Goal: Task Accomplishment & Management: Manage account settings

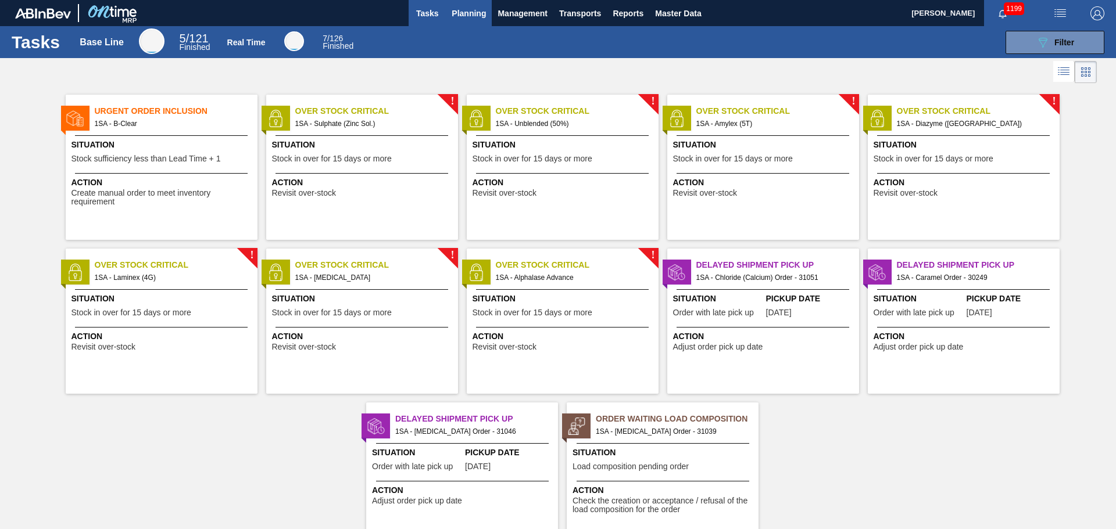
click at [461, 11] on span "Planning" at bounding box center [468, 13] width 34 height 14
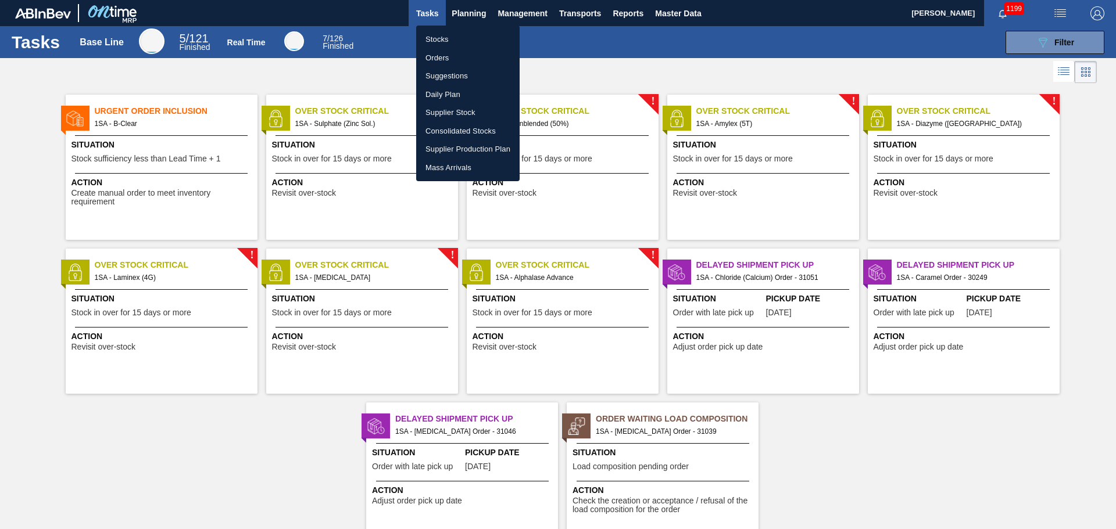
click at [446, 58] on li "Orders" at bounding box center [467, 58] width 103 height 19
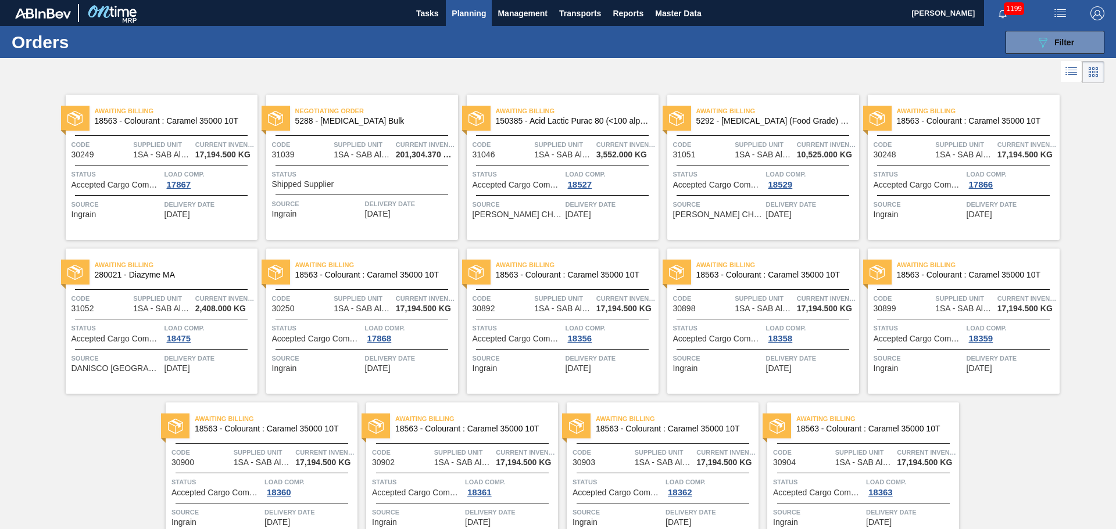
click at [365, 185] on div "Status Shipped Supplier" at bounding box center [363, 179] width 183 height 20
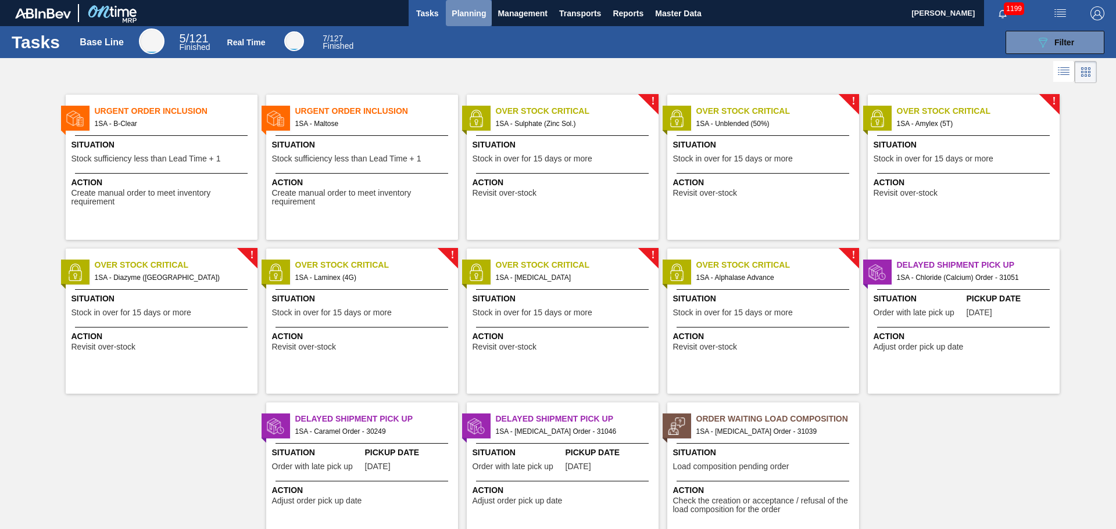
click at [469, 9] on span "Planning" at bounding box center [468, 13] width 34 height 14
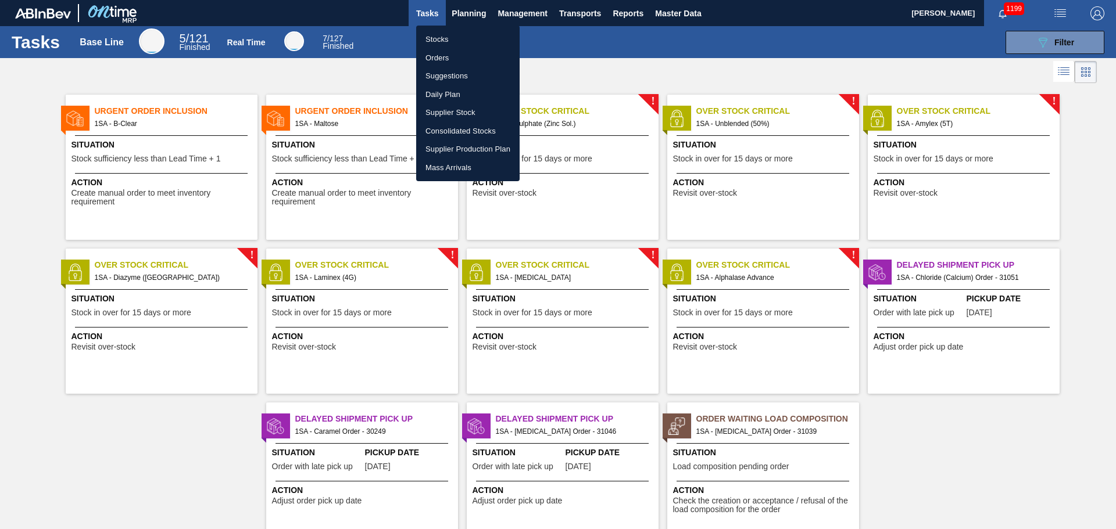
click at [456, 56] on li "Orders" at bounding box center [467, 58] width 103 height 19
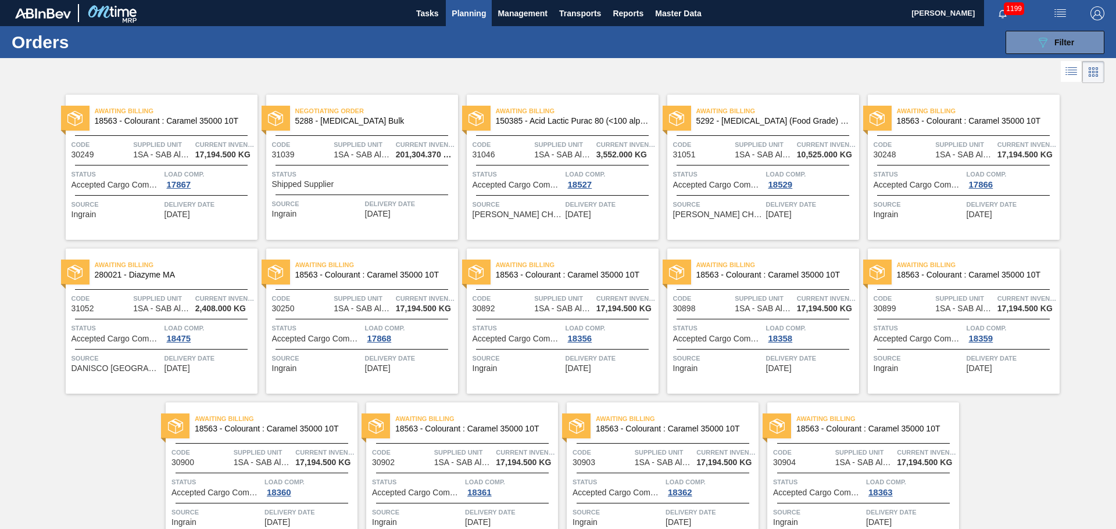
click at [343, 175] on span "Status" at bounding box center [363, 175] width 183 height 12
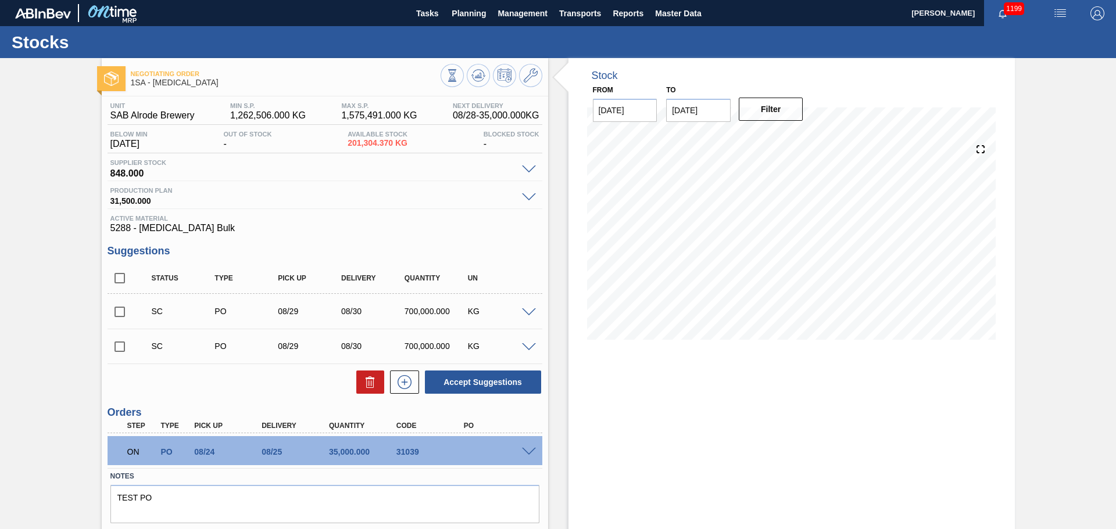
scroll to position [34, 0]
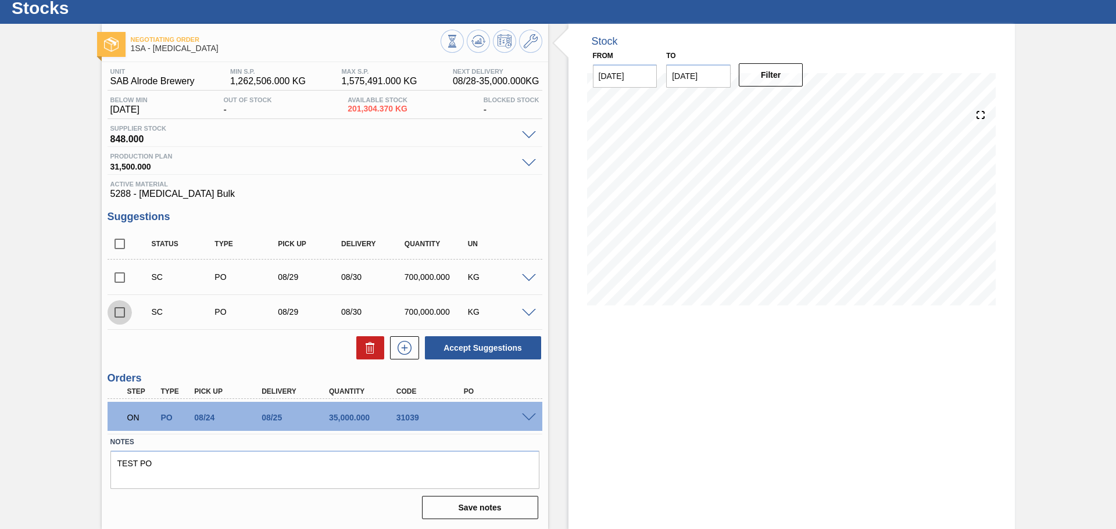
click at [118, 308] on input "checkbox" at bounding box center [119, 312] width 24 height 24
checkbox input "true"
click at [119, 278] on input "checkbox" at bounding box center [119, 278] width 24 height 24
click at [401, 347] on icon at bounding box center [404, 348] width 19 height 14
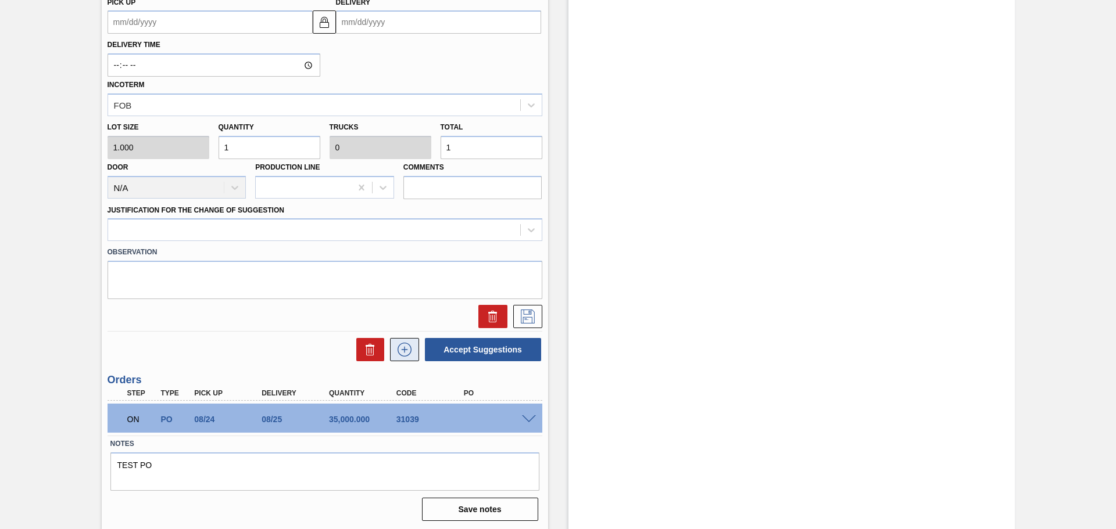
scroll to position [546, 0]
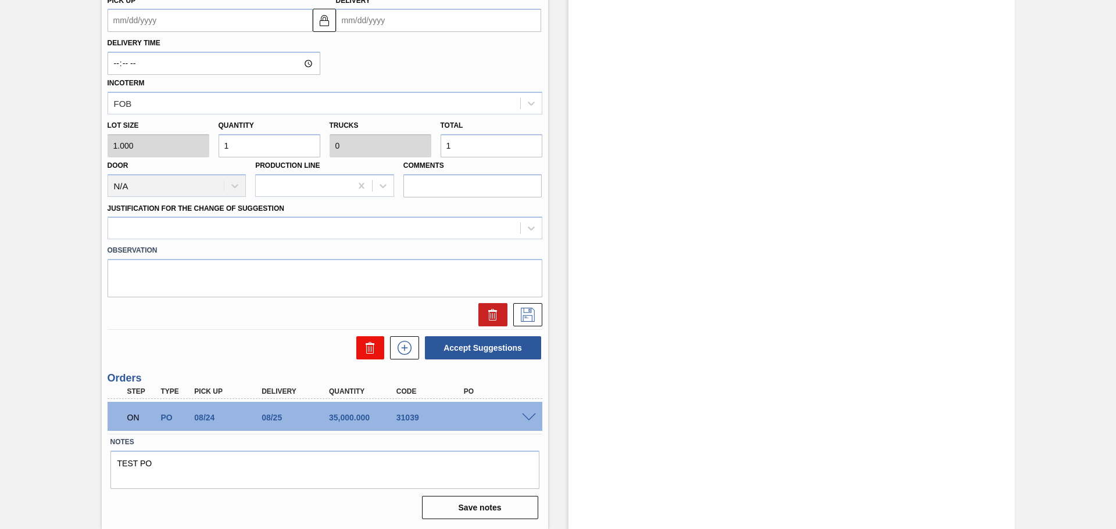
click at [357, 352] on button at bounding box center [370, 347] width 28 height 23
checkbox input "false"
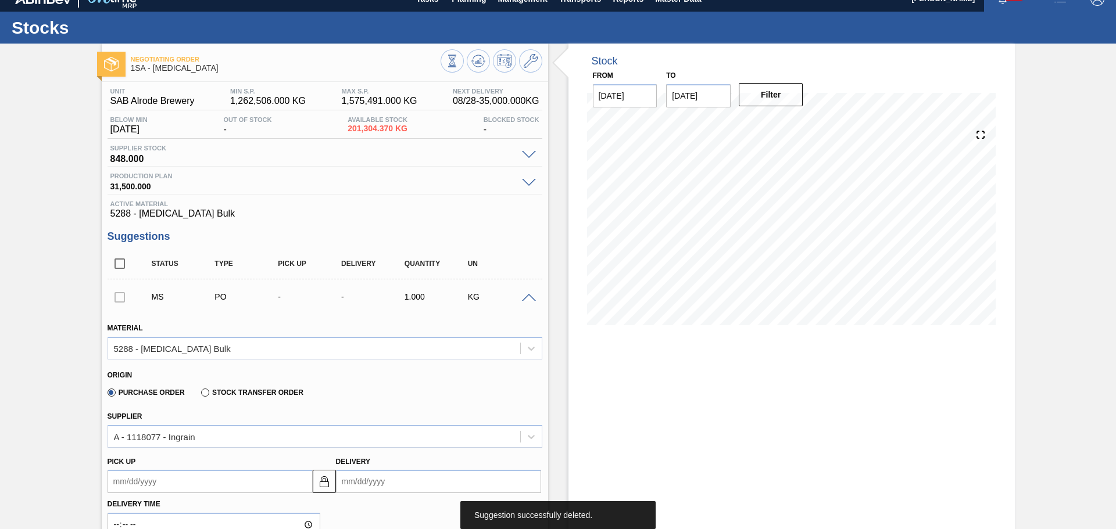
scroll to position [0, 0]
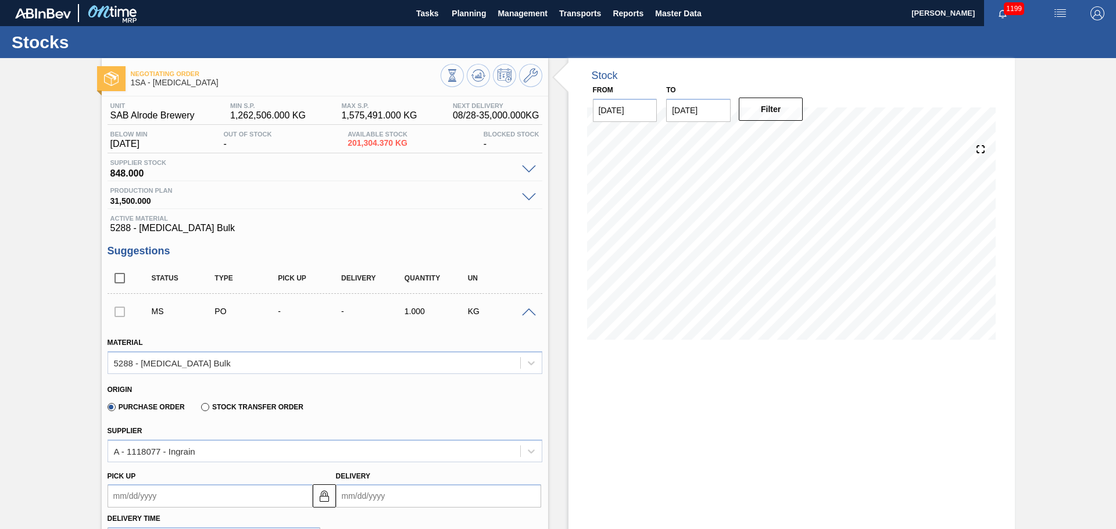
click at [527, 310] on span at bounding box center [529, 313] width 14 height 9
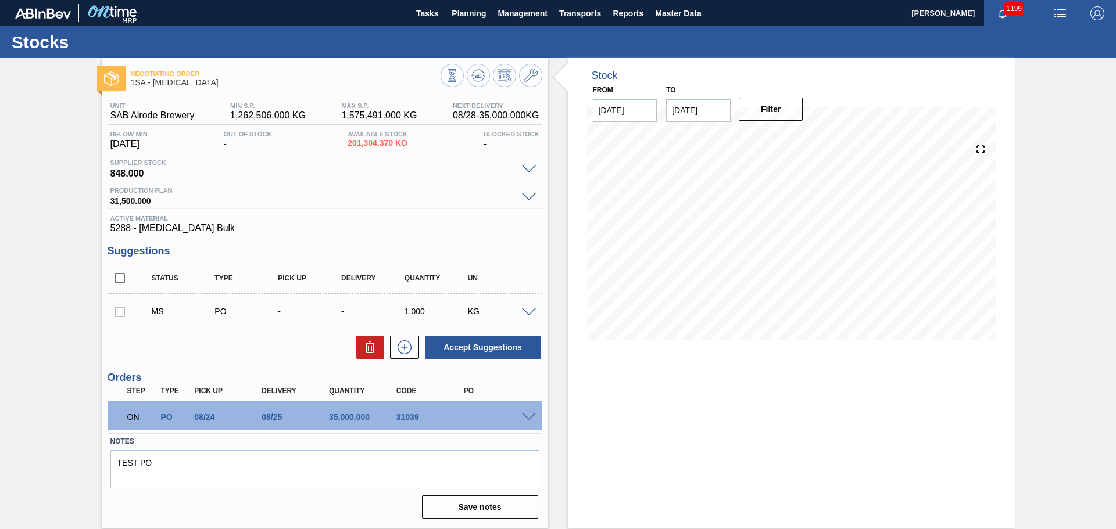
click at [529, 167] on span at bounding box center [529, 170] width 14 height 9
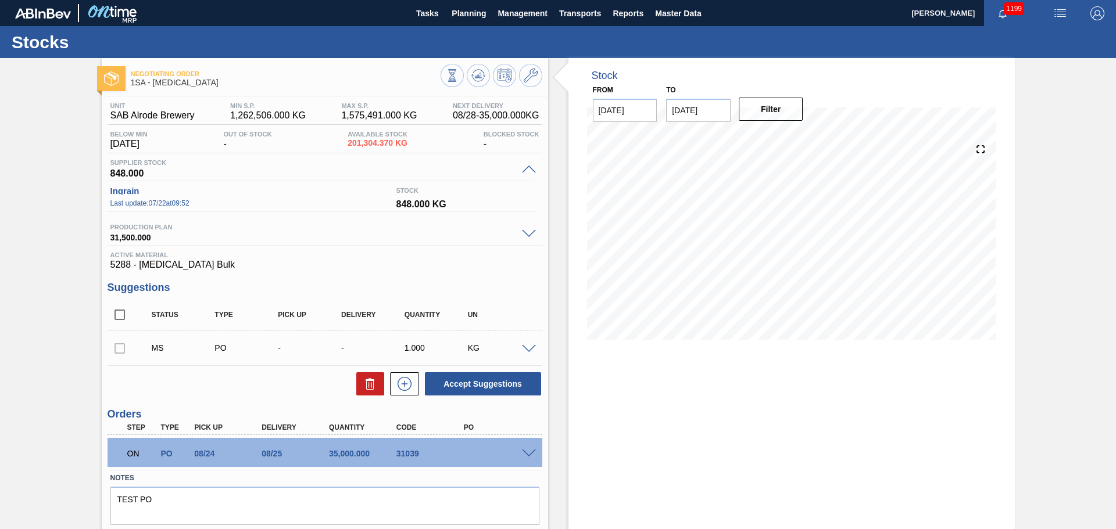
click at [529, 167] on span at bounding box center [529, 170] width 14 height 9
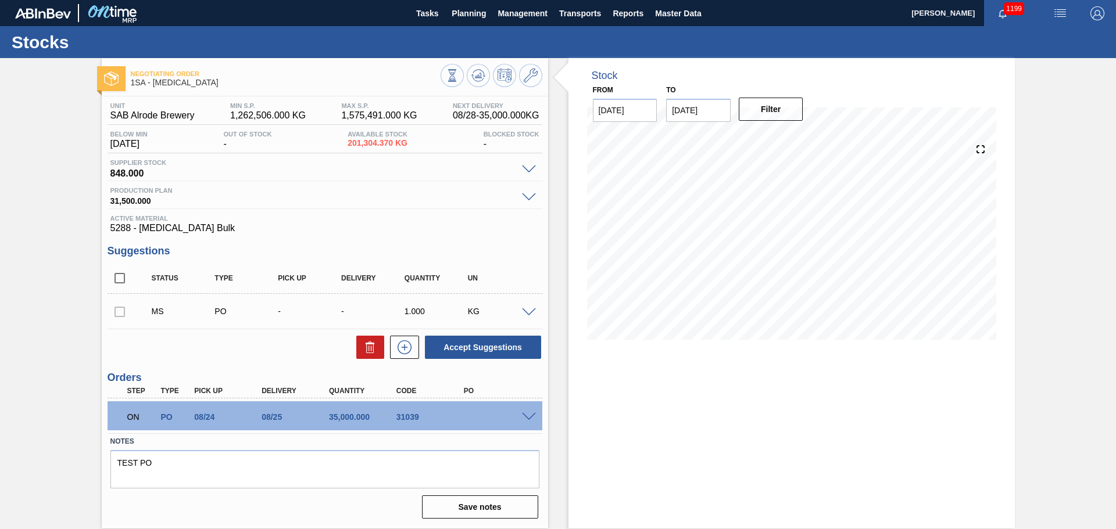
click at [530, 196] on span at bounding box center [529, 197] width 14 height 9
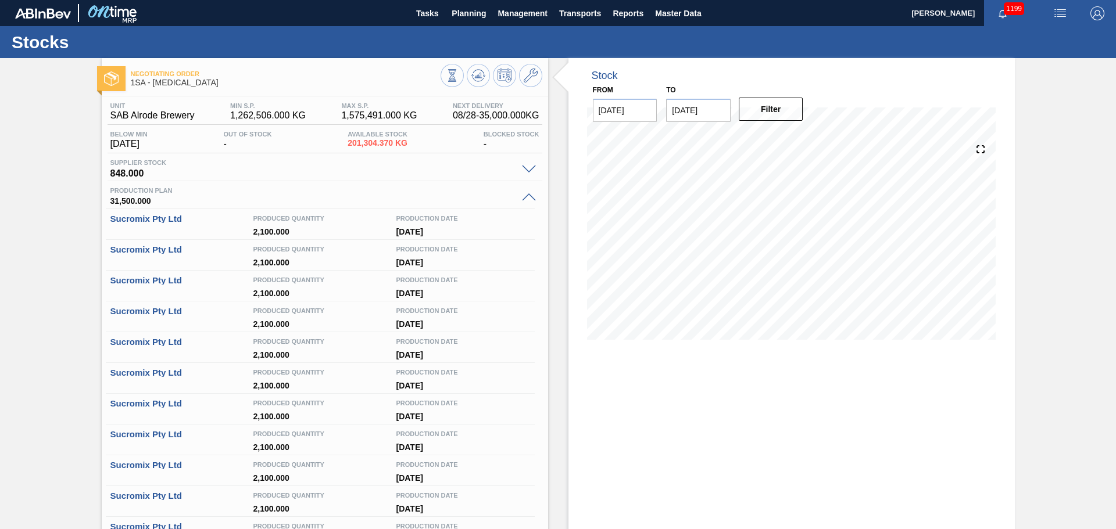
click at [530, 196] on span at bounding box center [529, 197] width 14 height 9
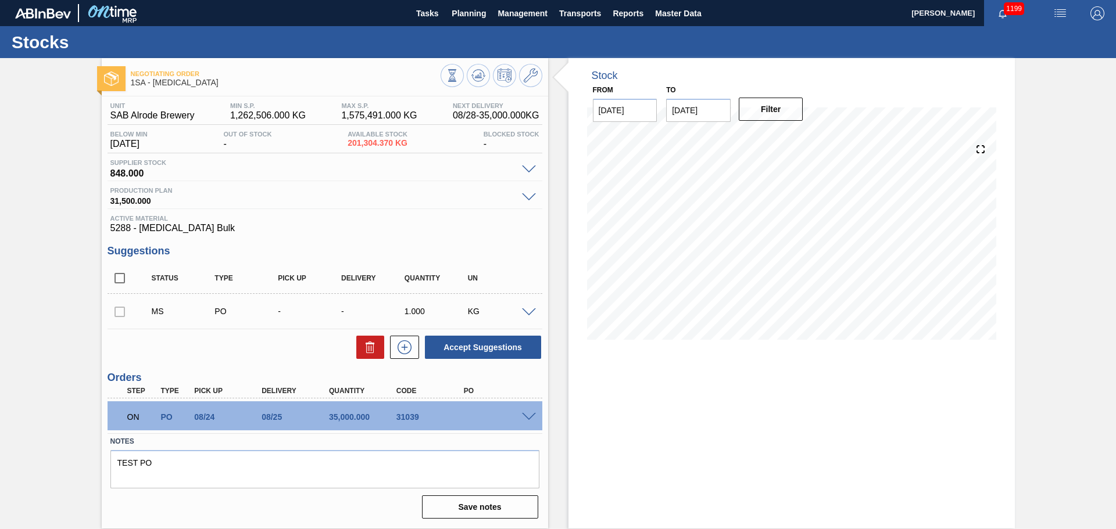
click at [528, 311] on span at bounding box center [529, 313] width 14 height 9
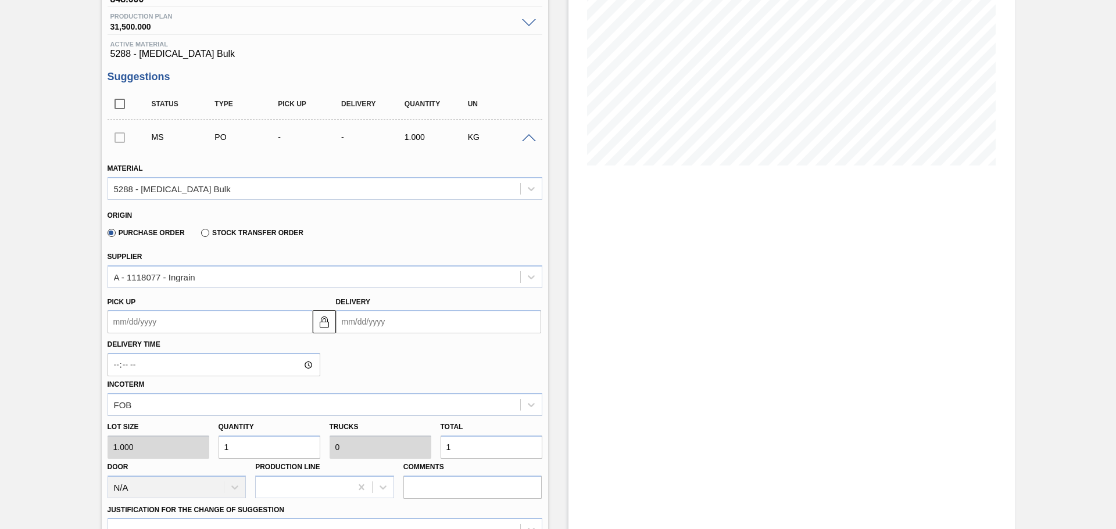
scroll to position [232, 0]
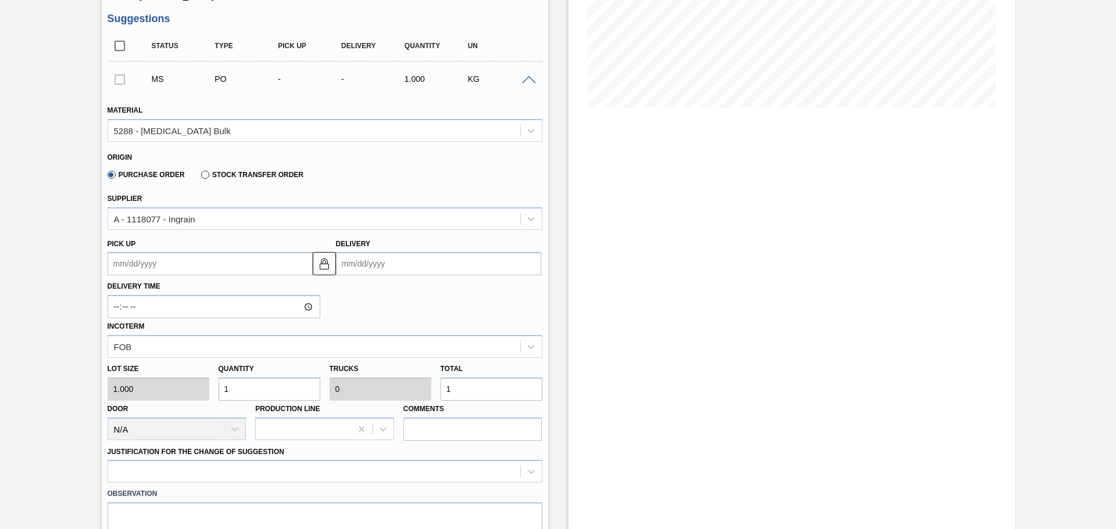
click at [376, 264] on input "Delivery" at bounding box center [438, 263] width 205 height 23
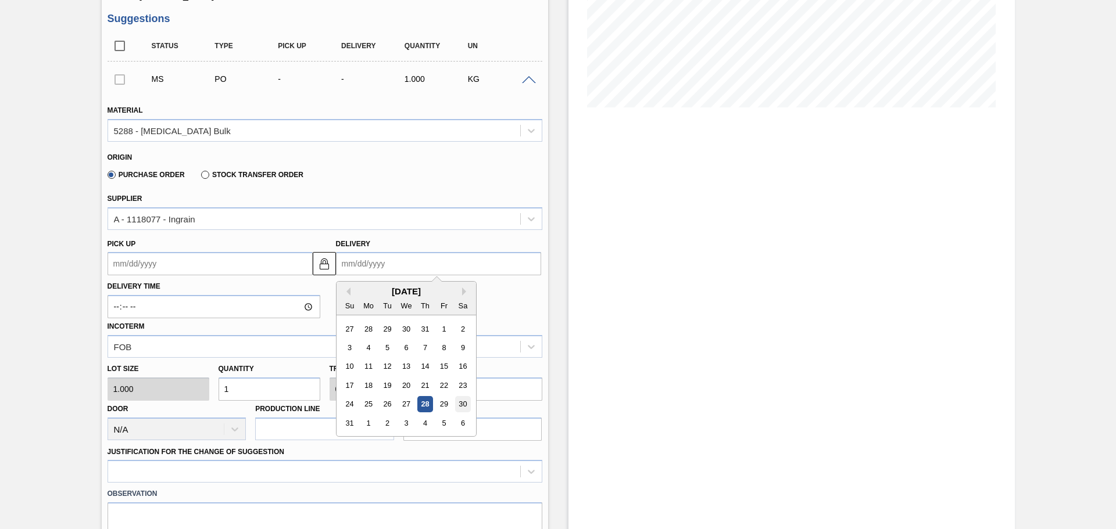
click at [463, 403] on div "30" at bounding box center [462, 405] width 16 height 16
type up3238294427 "[DATE]"
type input "[DATE]"
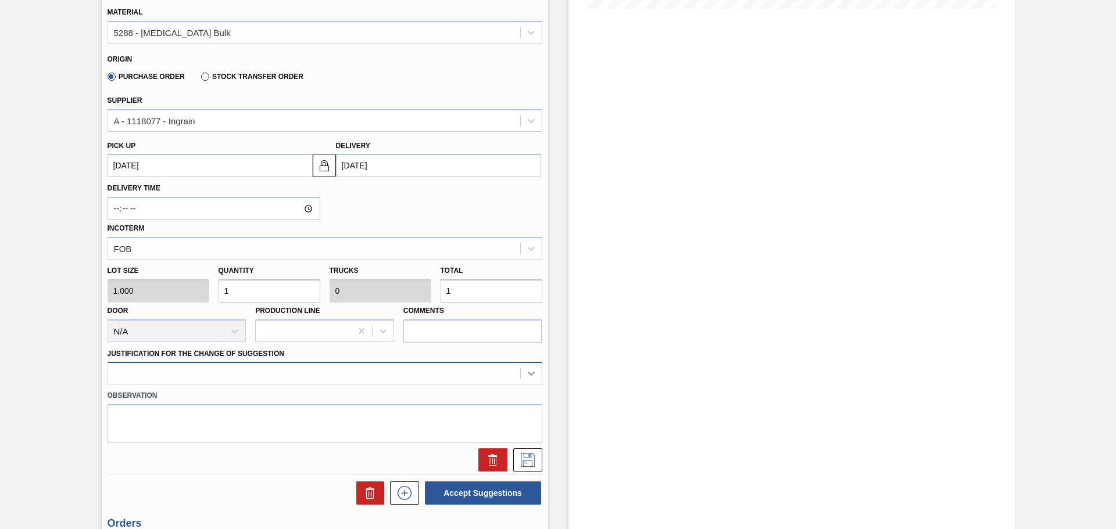
scroll to position [349, 0]
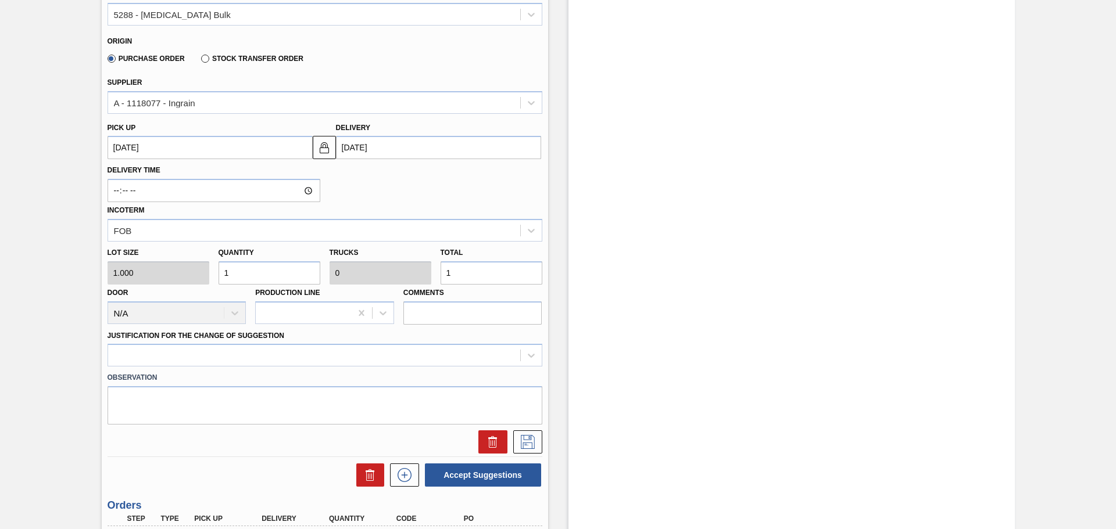
click at [467, 274] on input "1" at bounding box center [491, 272] width 102 height 23
type input "7"
type input "70"
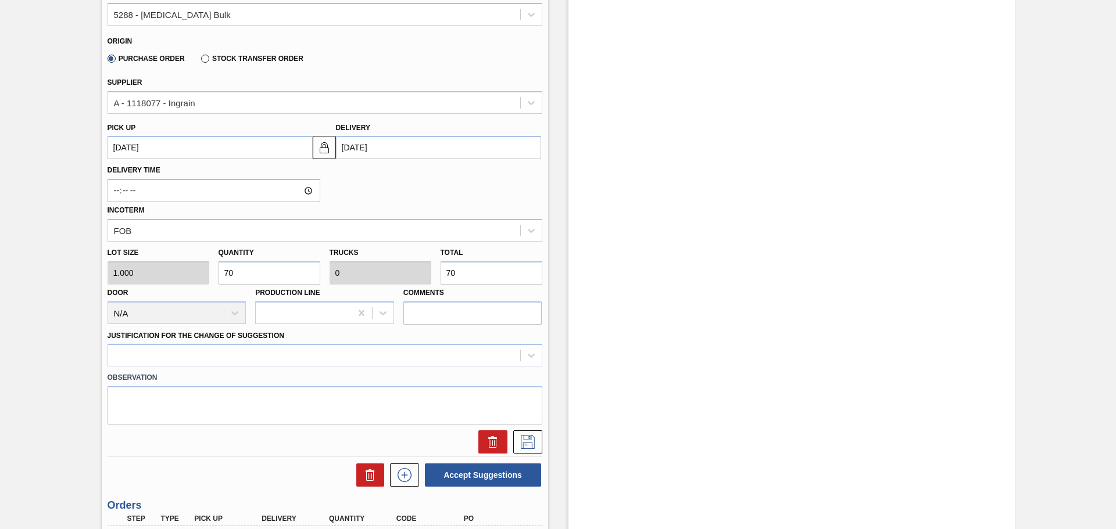
type input "700"
type input "0.001"
type input "700"
type input "7,000"
type input "0.01"
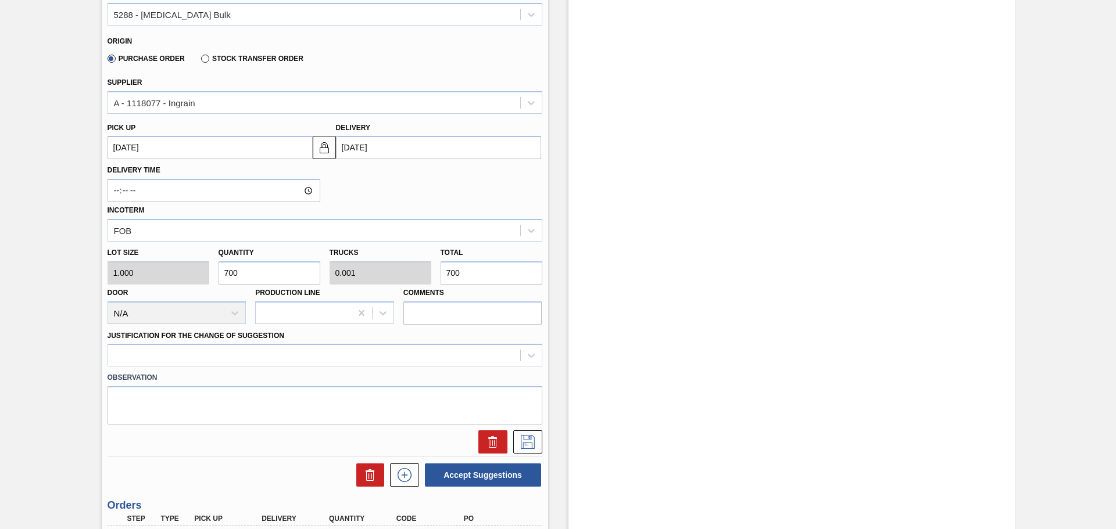
type input "7,000"
type input "70,000"
type input "0.1"
type input "70,000"
type input "700,000"
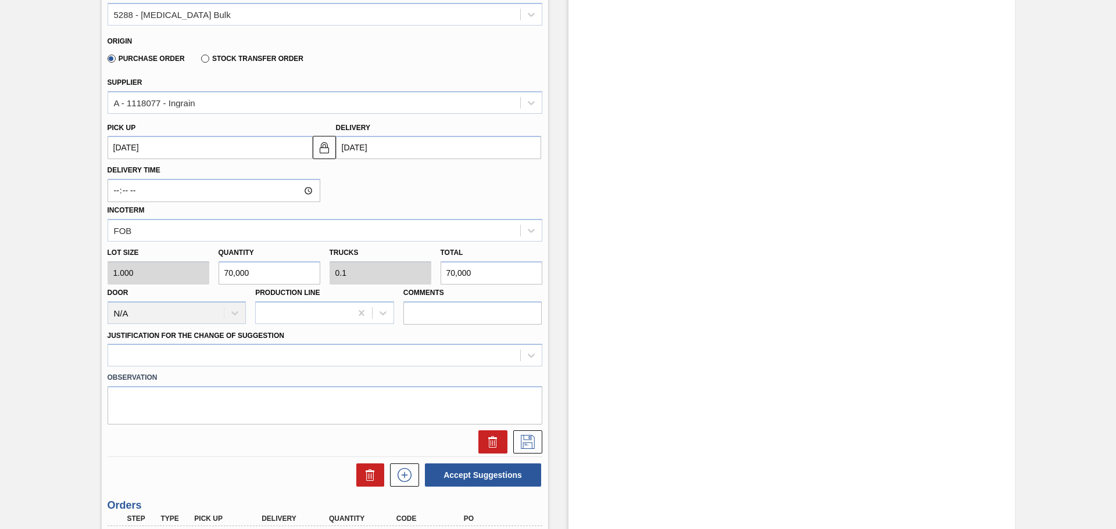
type input "1"
type input "700,000"
click at [528, 354] on div at bounding box center [324, 355] width 435 height 23
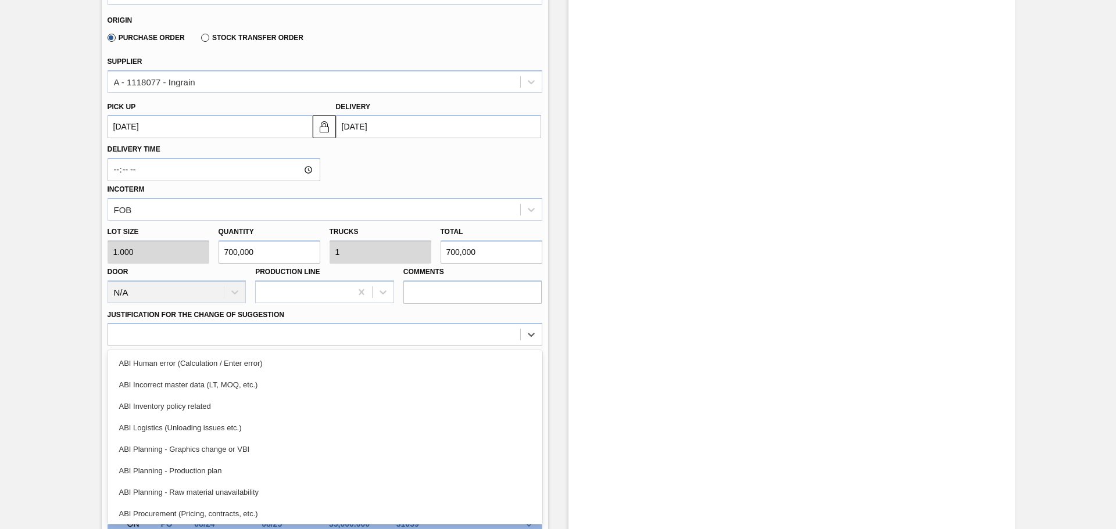
click at [221, 492] on div "ABI Planning - Raw material unavailability" at bounding box center [324, 492] width 435 height 21
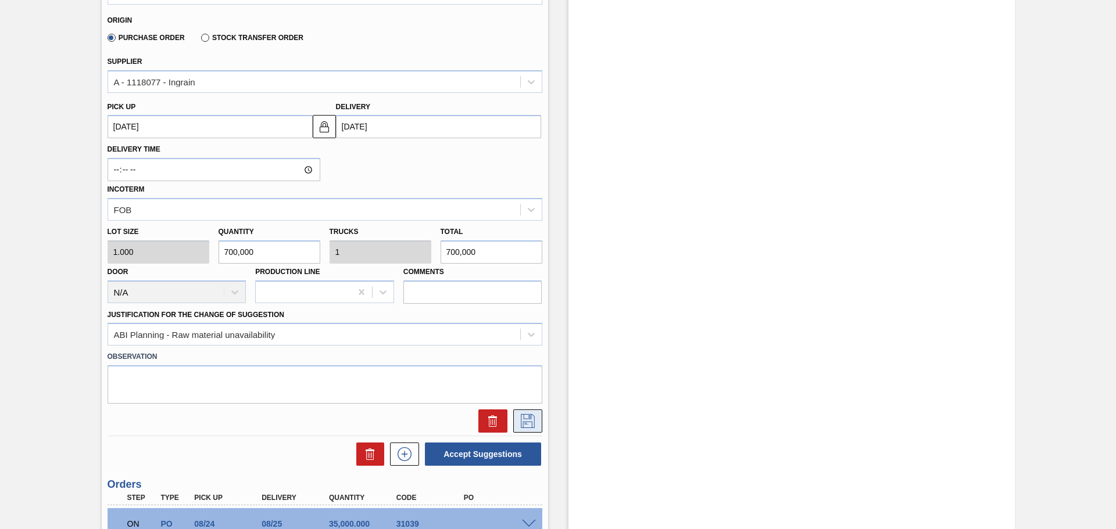
click at [529, 424] on icon at bounding box center [527, 421] width 19 height 14
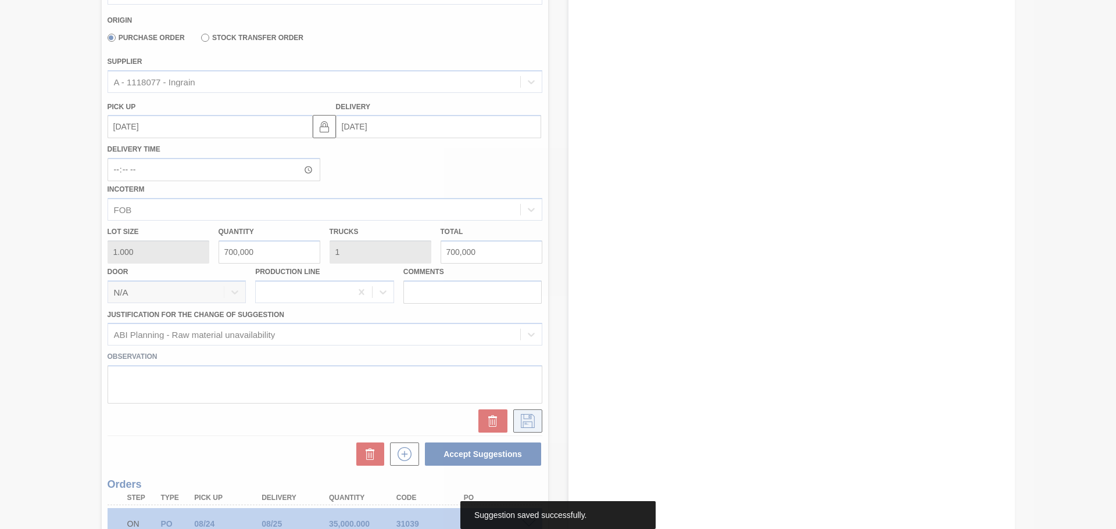
scroll to position [0, 0]
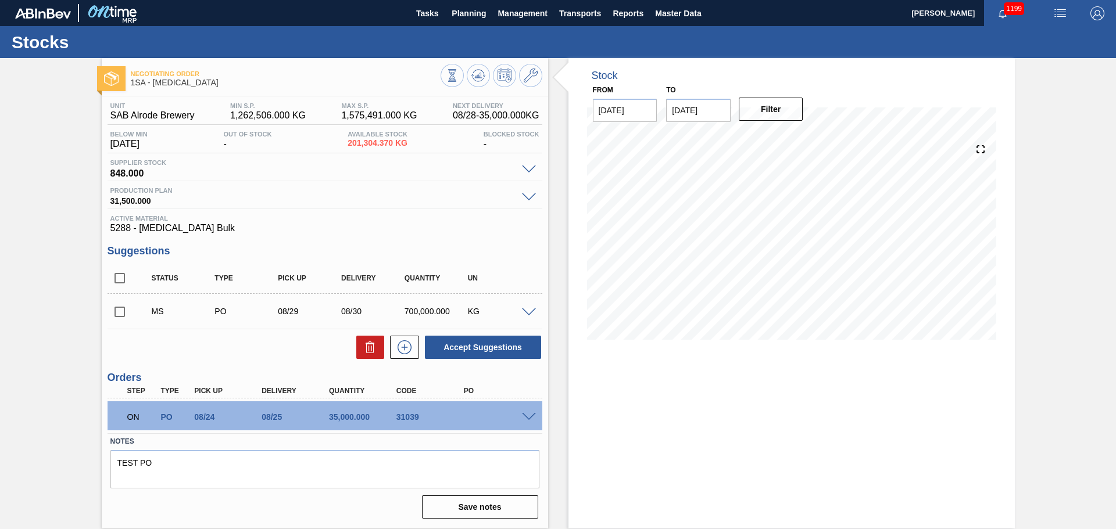
click at [120, 309] on input "checkbox" at bounding box center [119, 312] width 24 height 24
checkbox input "true"
click at [492, 347] on button "Accept Suggestions" at bounding box center [483, 347] width 116 height 23
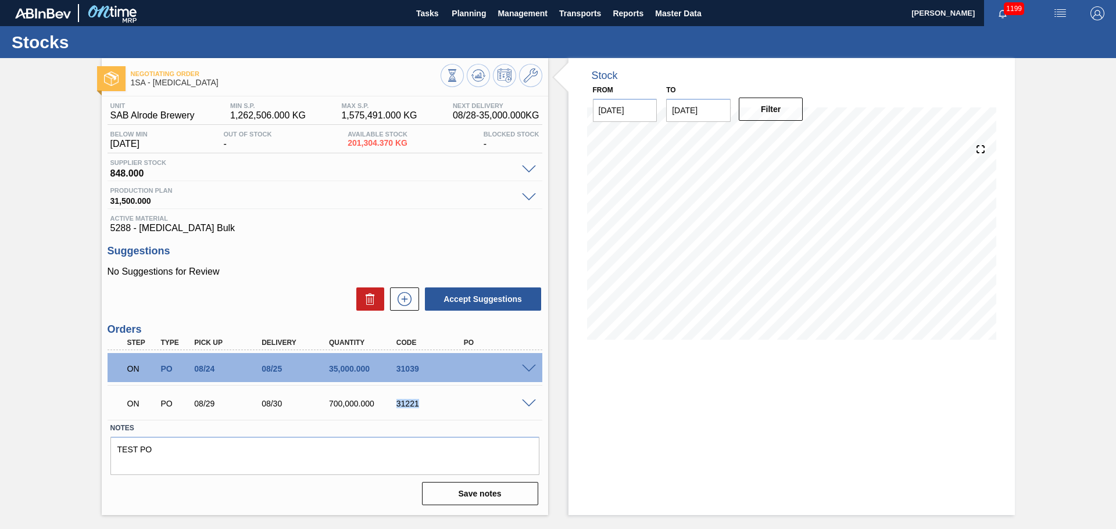
drag, startPoint x: 396, startPoint y: 403, endPoint x: 418, endPoint y: 404, distance: 22.1
click at [418, 404] on div "31221" at bounding box center [431, 403] width 76 height 9
copy div "31221"
click at [481, 12] on span "Planning" at bounding box center [468, 13] width 34 height 14
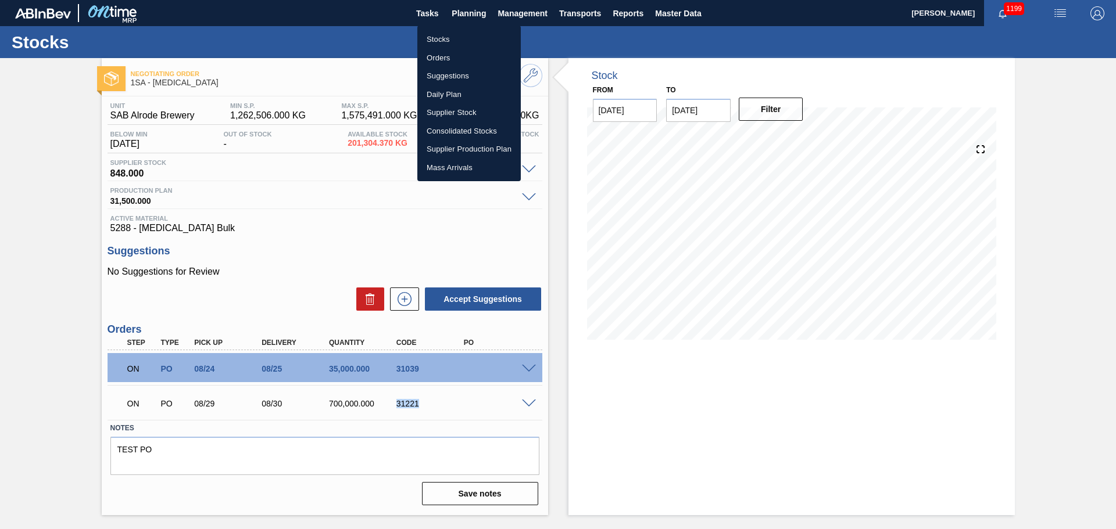
click at [457, 59] on li "Orders" at bounding box center [468, 58] width 103 height 19
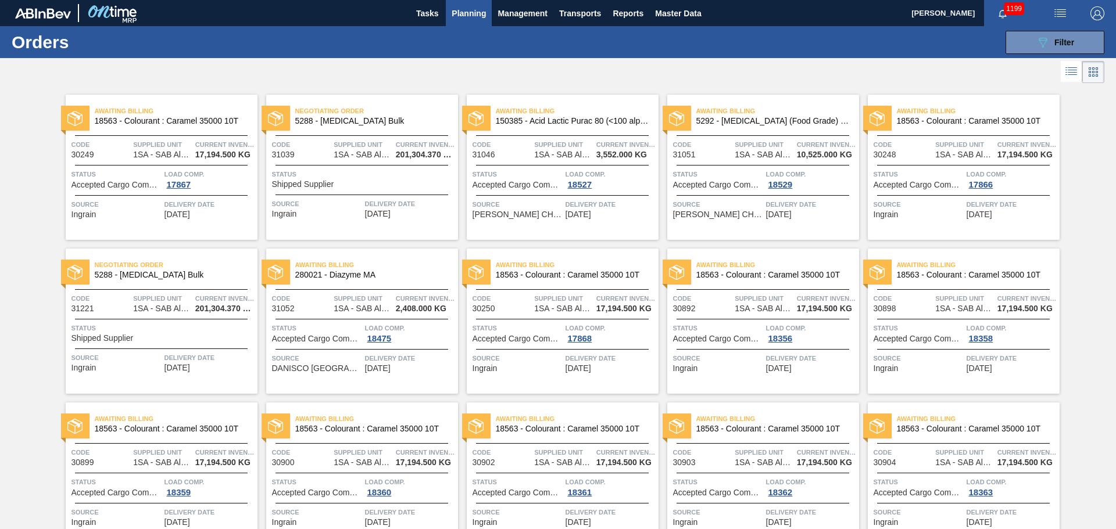
click at [469, 12] on span "Planning" at bounding box center [468, 13] width 34 height 14
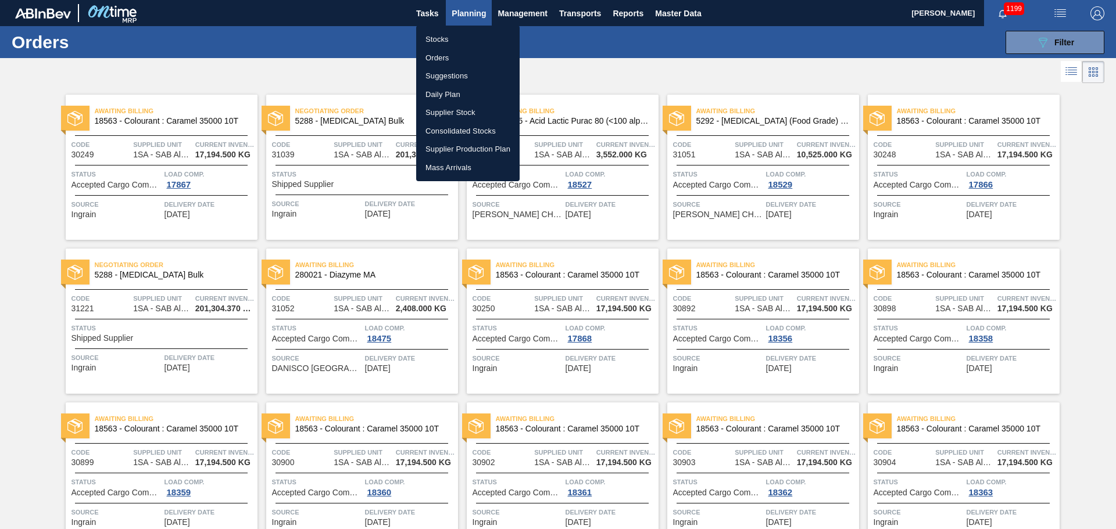
click at [442, 42] on li "Stocks" at bounding box center [467, 39] width 103 height 19
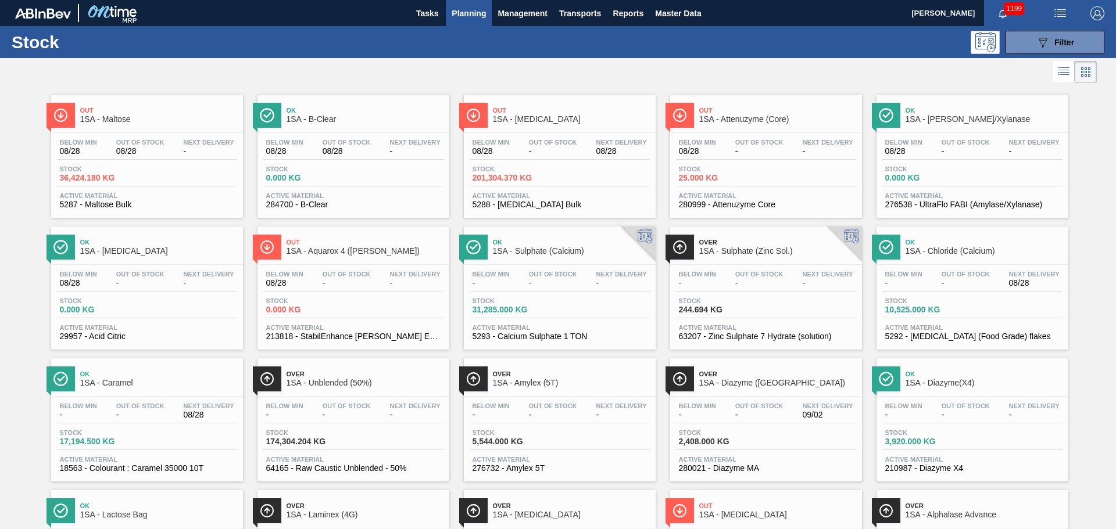
click at [134, 169] on span "Stock" at bounding box center [100, 169] width 81 height 7
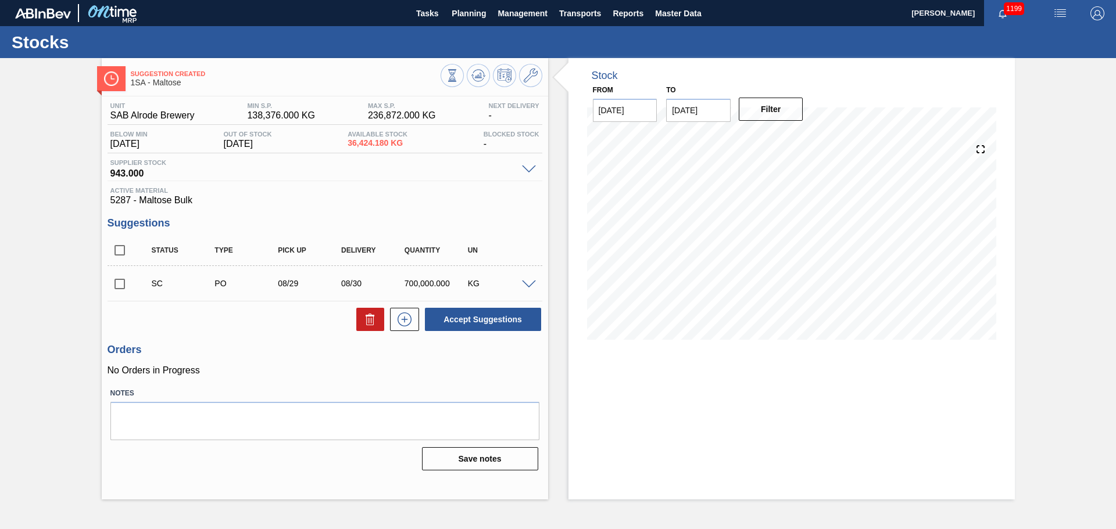
click at [528, 284] on span at bounding box center [529, 285] width 14 height 9
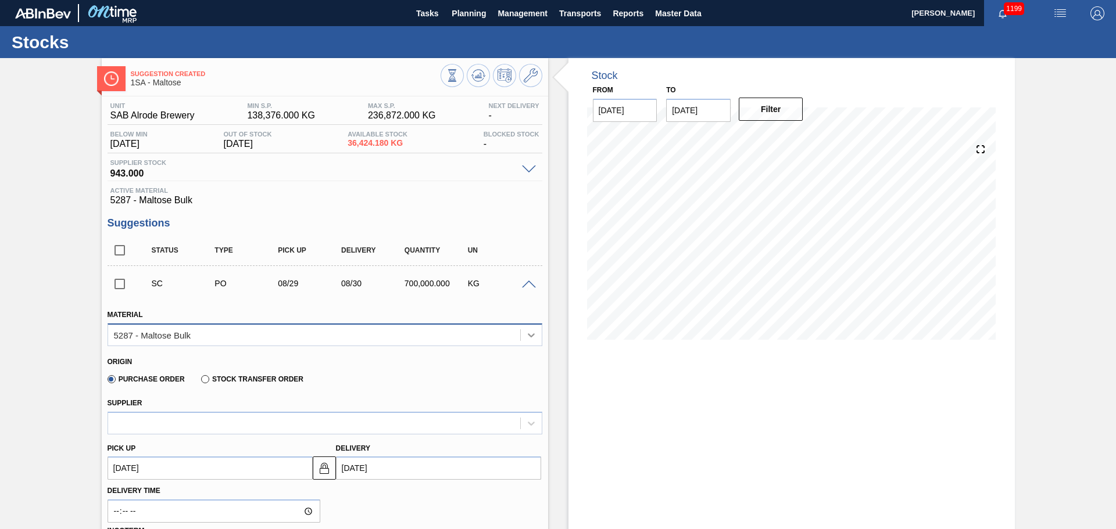
click at [527, 335] on icon at bounding box center [531, 335] width 12 height 12
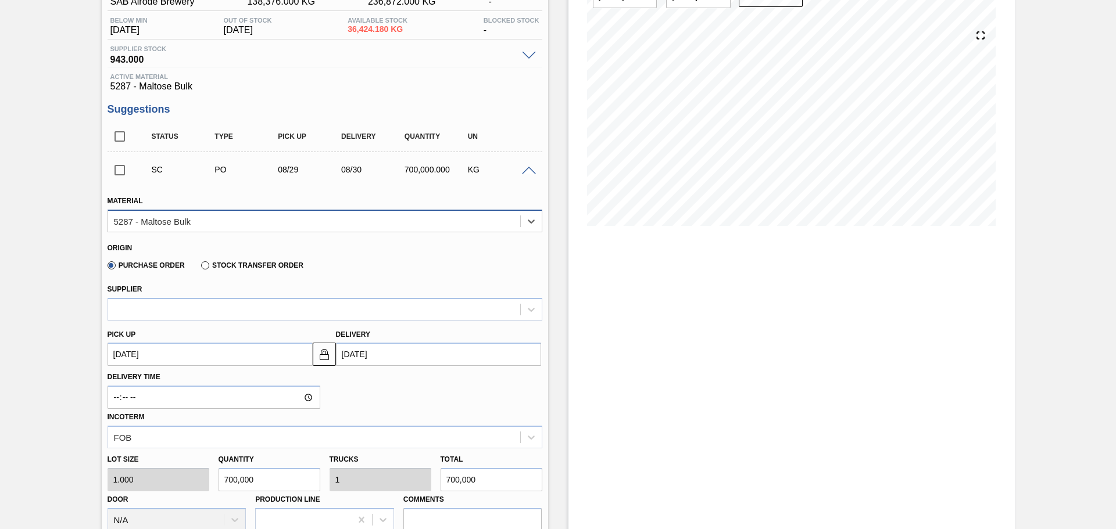
scroll to position [116, 0]
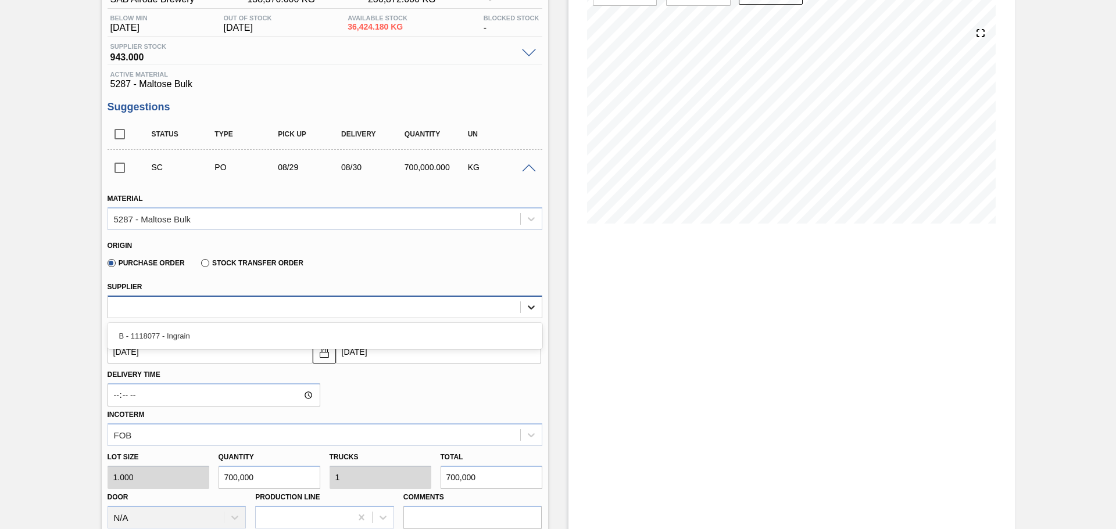
click at [527, 310] on icon at bounding box center [531, 308] width 12 height 12
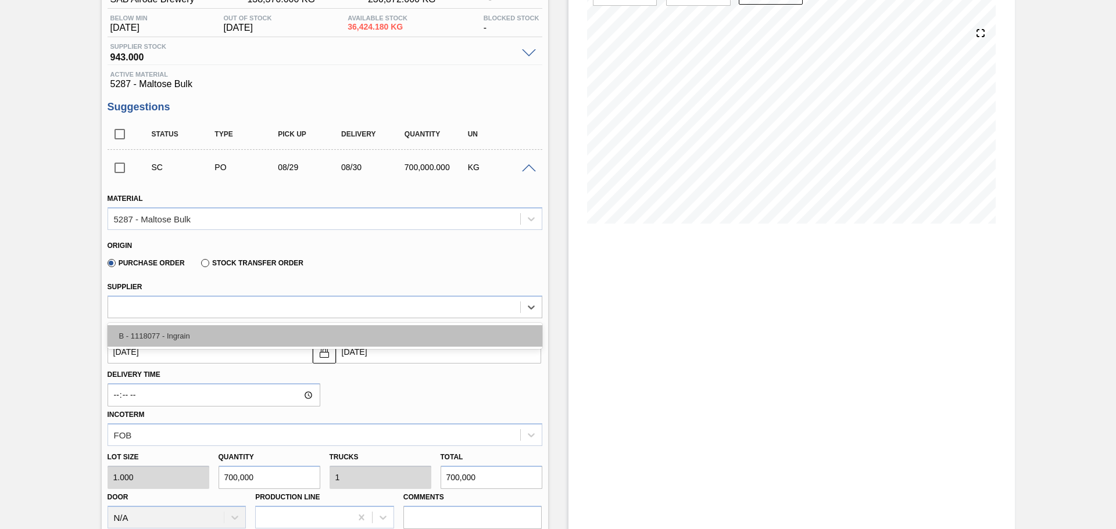
click at [172, 333] on div "B - 1118077 - Ingrain" at bounding box center [324, 335] width 435 height 21
type input "21.875"
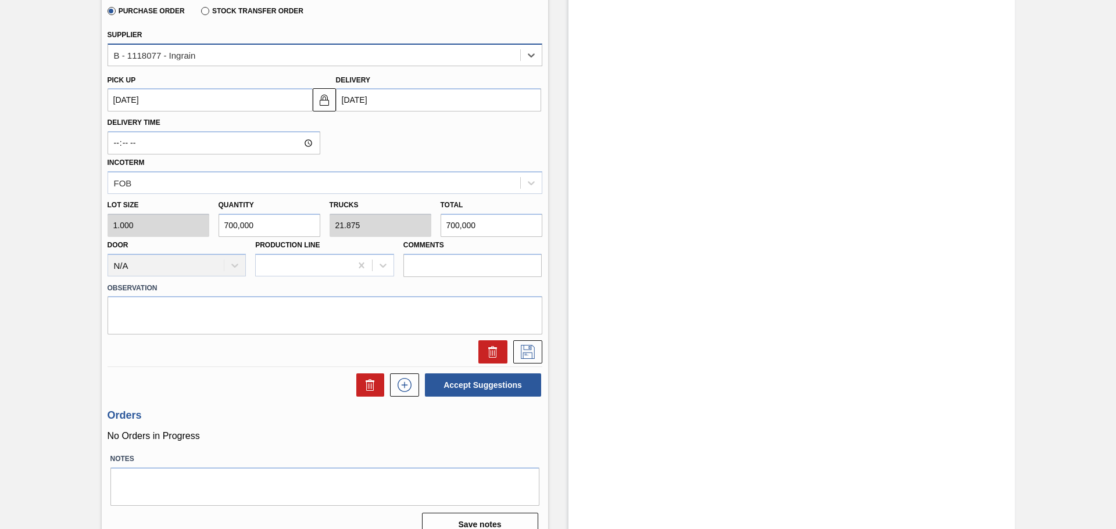
scroll to position [385, 0]
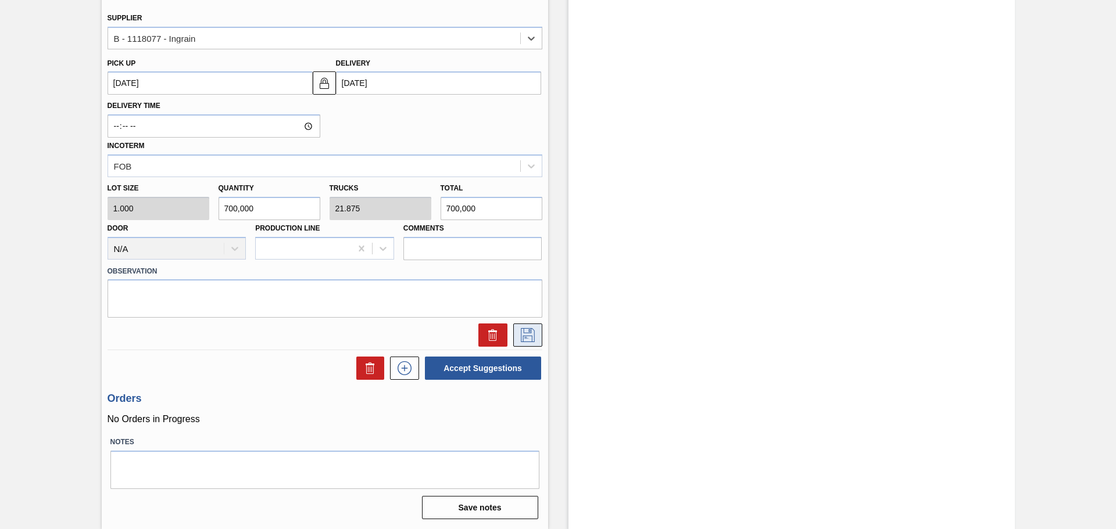
click at [521, 334] on icon at bounding box center [527, 335] width 19 height 14
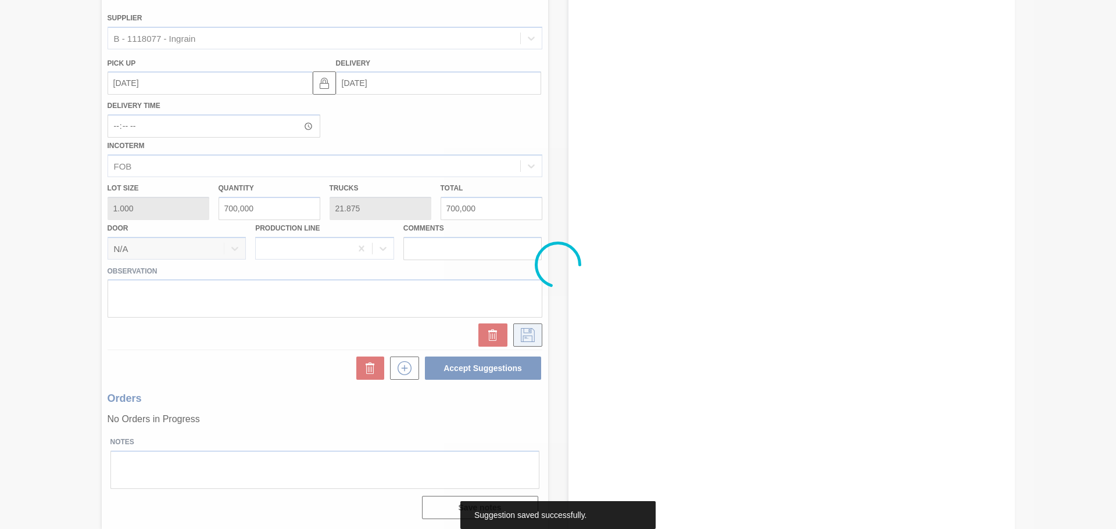
scroll to position [0, 0]
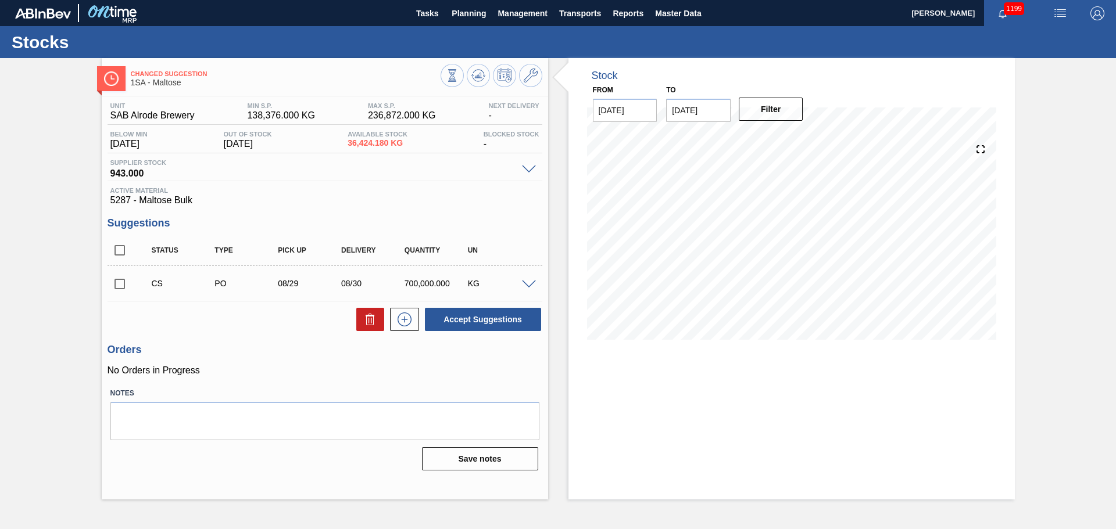
click at [117, 284] on input "checkbox" at bounding box center [119, 284] width 24 height 24
click at [374, 319] on icon at bounding box center [370, 320] width 14 height 14
checkbox input "false"
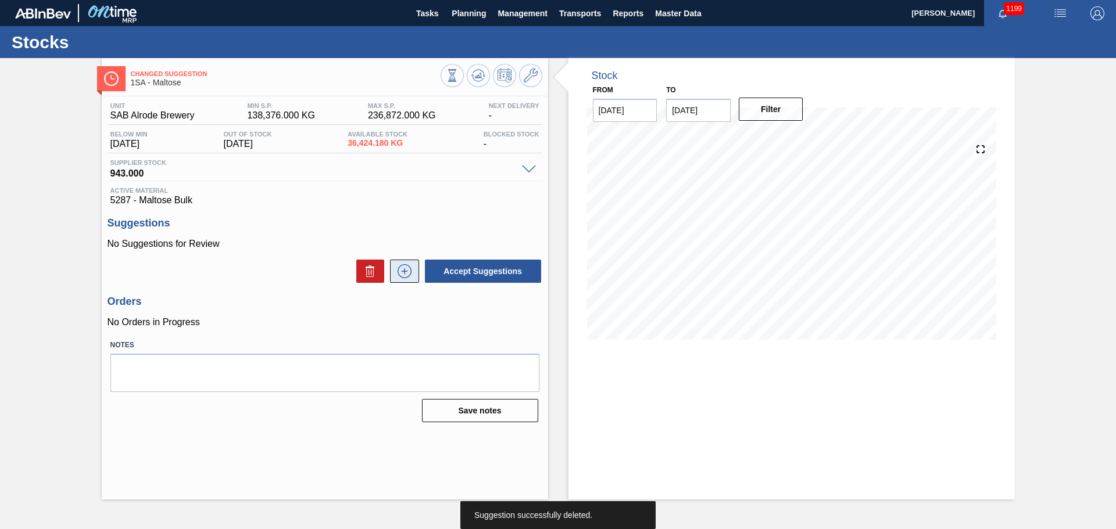
click at [409, 274] on icon at bounding box center [404, 271] width 19 height 14
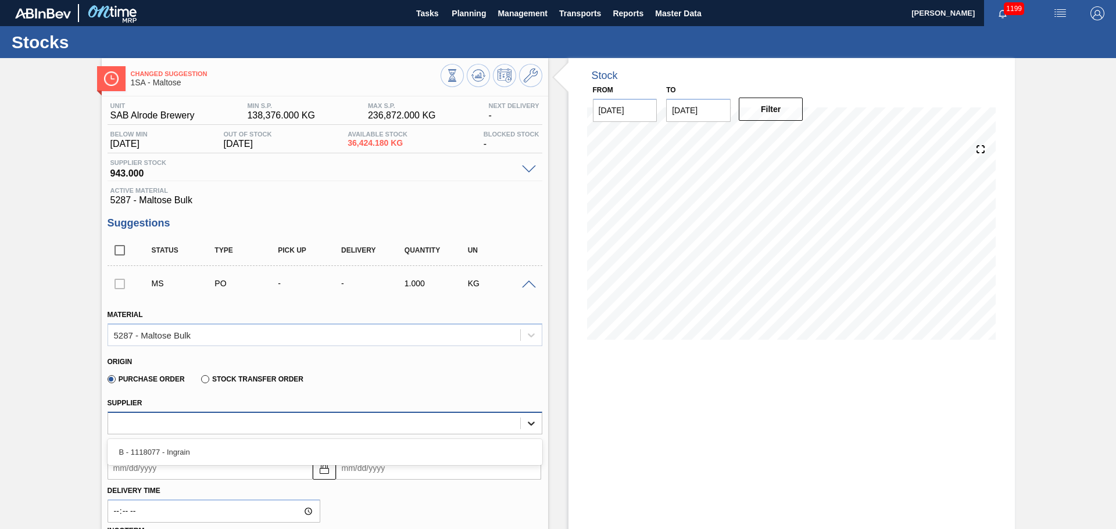
click at [528, 421] on icon at bounding box center [531, 424] width 12 height 12
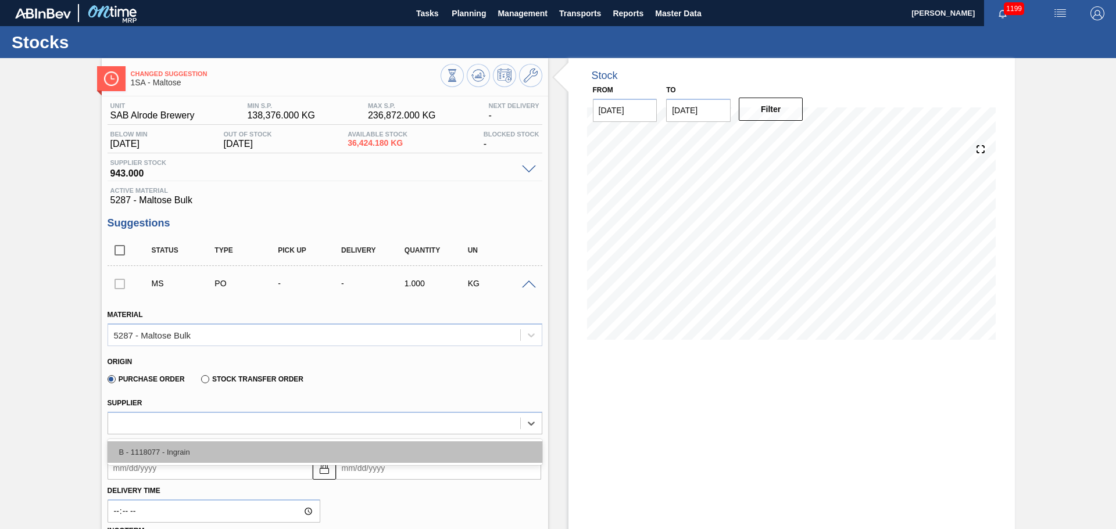
click at [177, 453] on div "B - 1118077 - Ingrain" at bounding box center [324, 452] width 435 height 21
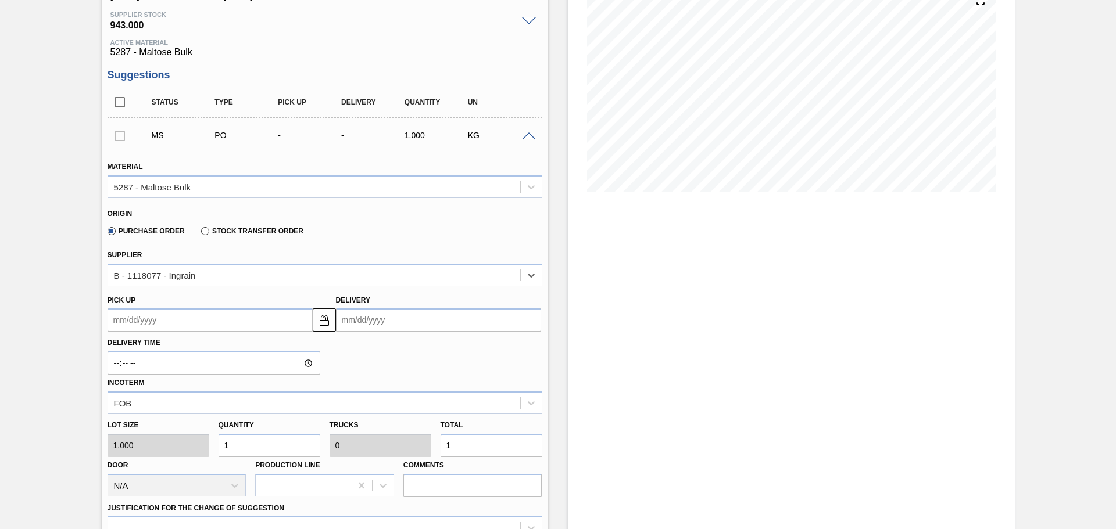
scroll to position [174, 0]
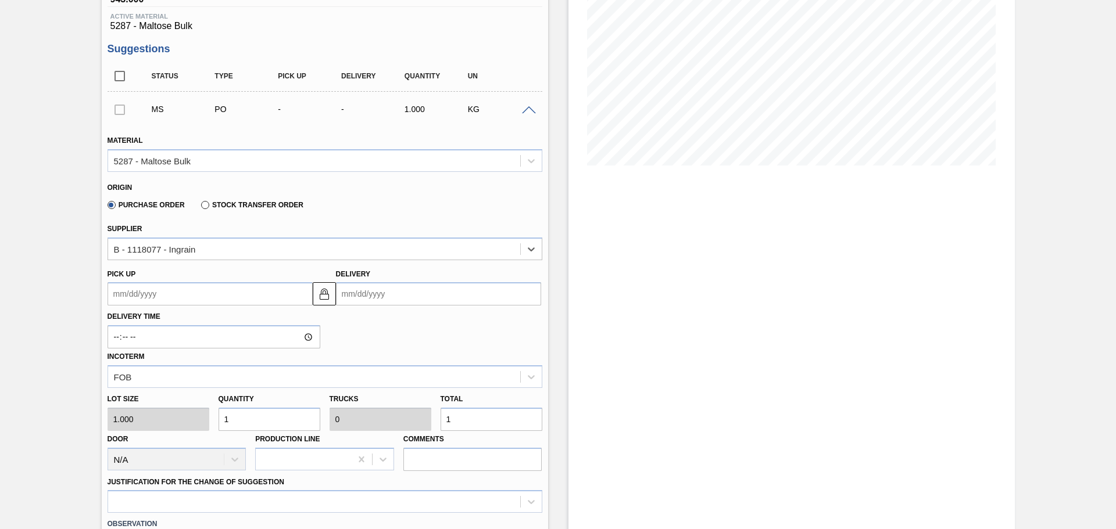
click at [367, 297] on input "Delivery" at bounding box center [438, 293] width 205 height 23
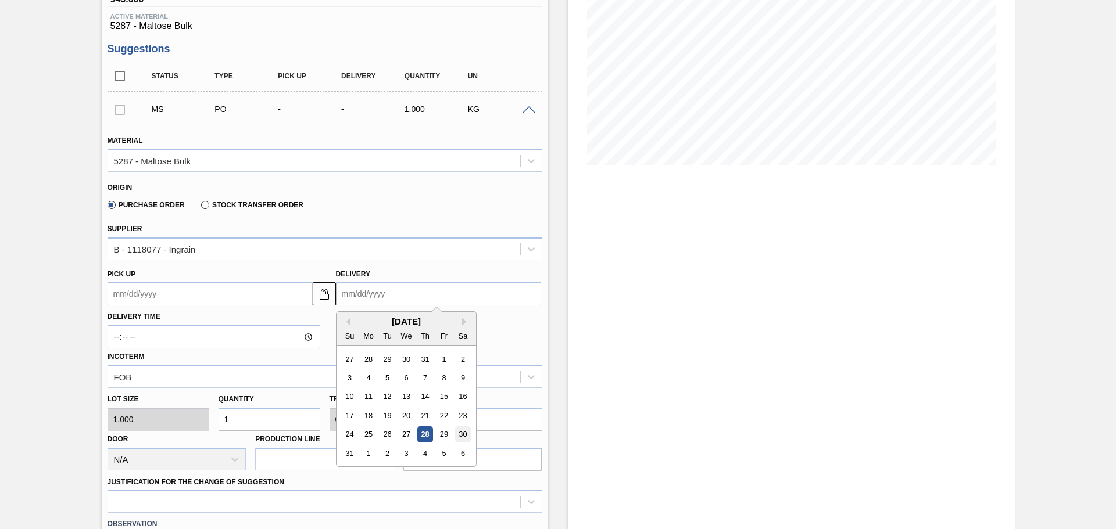
click at [461, 438] on div "30" at bounding box center [462, 435] width 16 height 16
type up3238294428 "[DATE]"
type input "[DATE]"
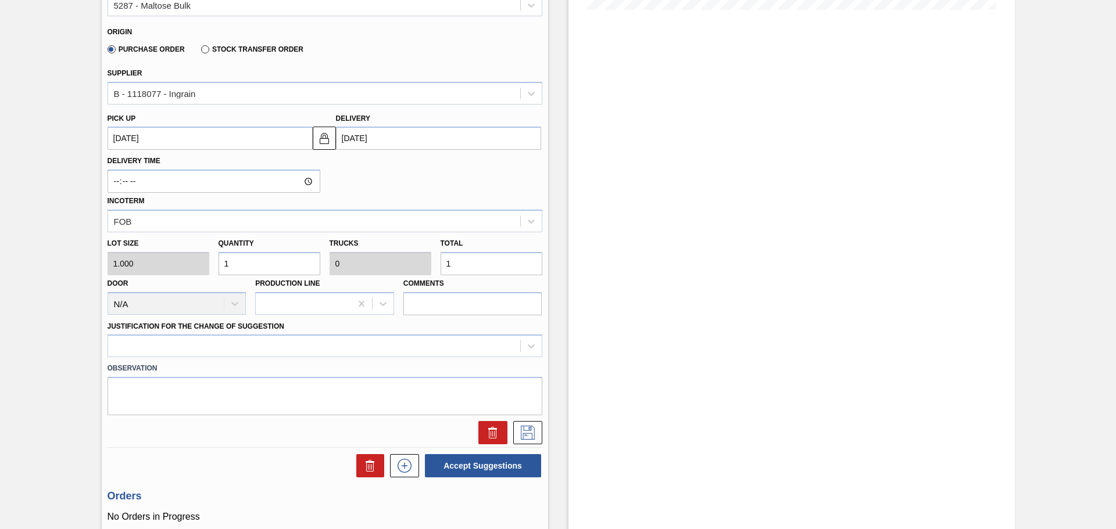
scroll to position [349, 0]
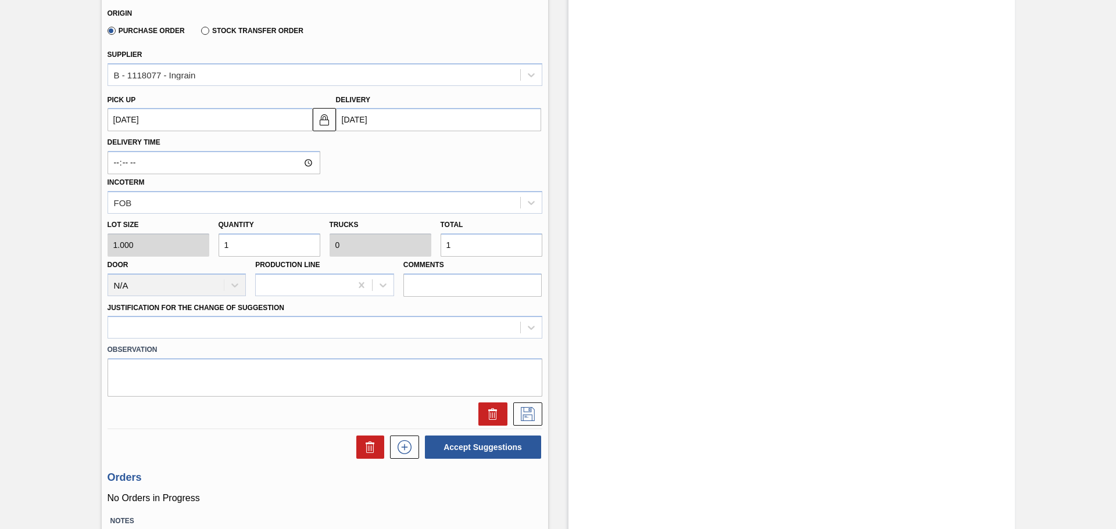
click at [458, 246] on input "1" at bounding box center [491, 245] width 102 height 23
type input "0"
type input "7"
type input "70"
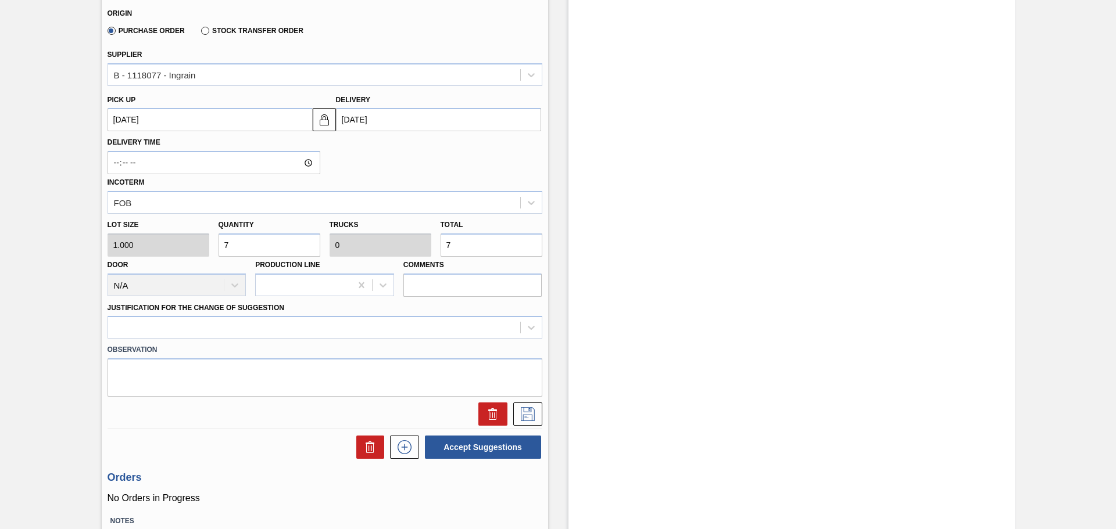
type input "0.002"
type input "70"
type input "700"
type input "0.022"
type input "700"
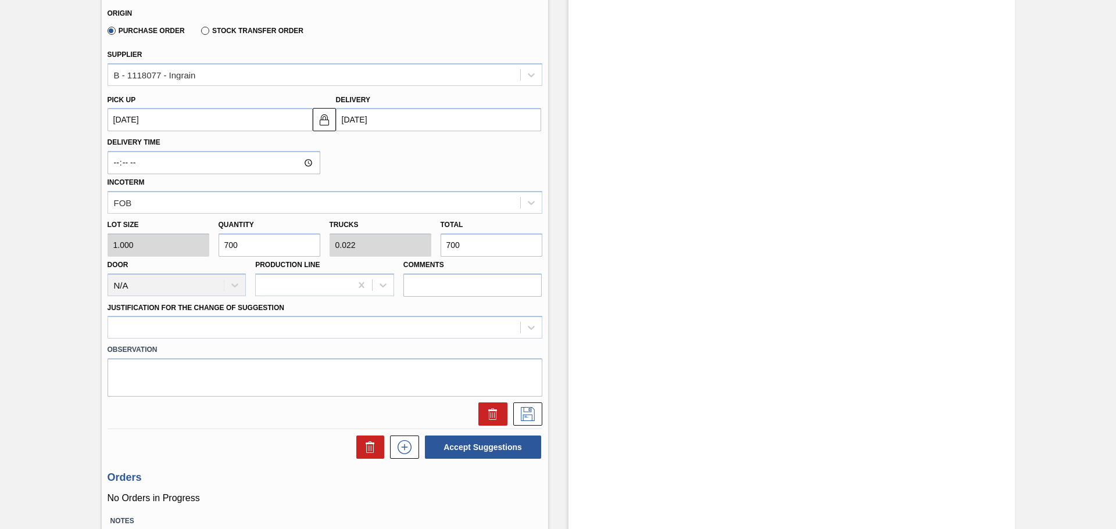
type input "7,000"
type input "0.219"
type input "7,000"
type input "70,000"
type input "2.188"
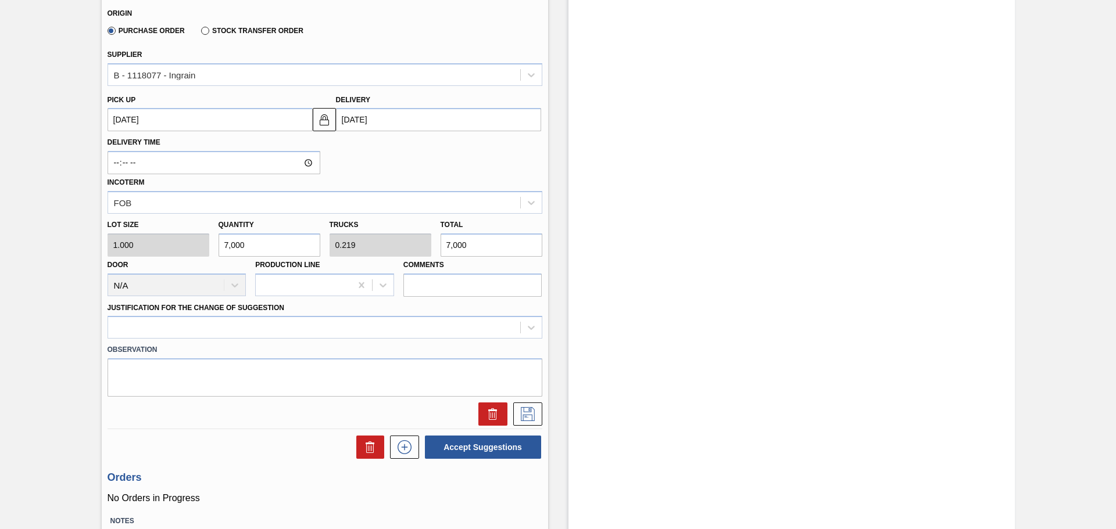
type input "70,000"
type input "700,000"
type input "21.875"
type input "700,000"
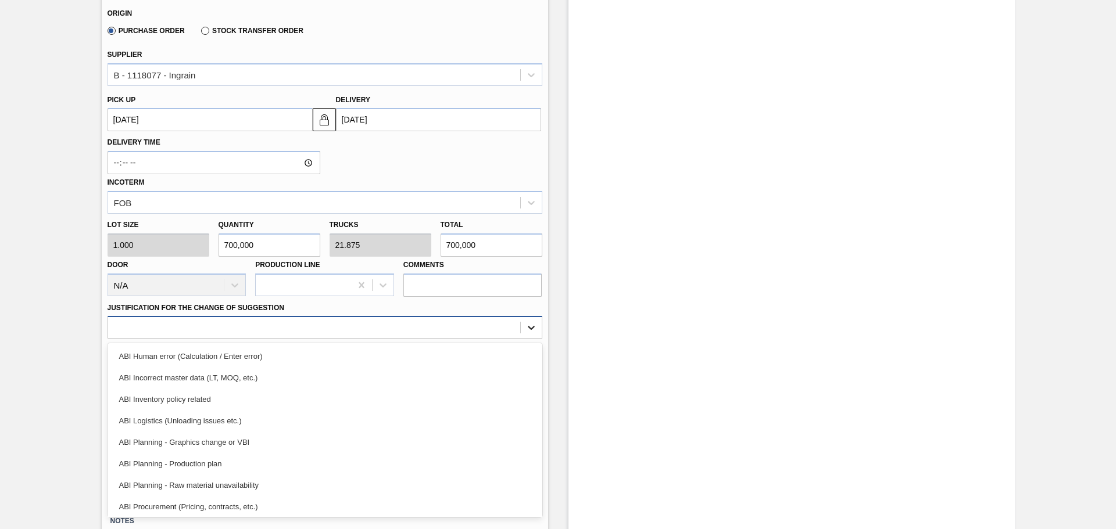
click at [522, 328] on div at bounding box center [531, 327] width 21 height 21
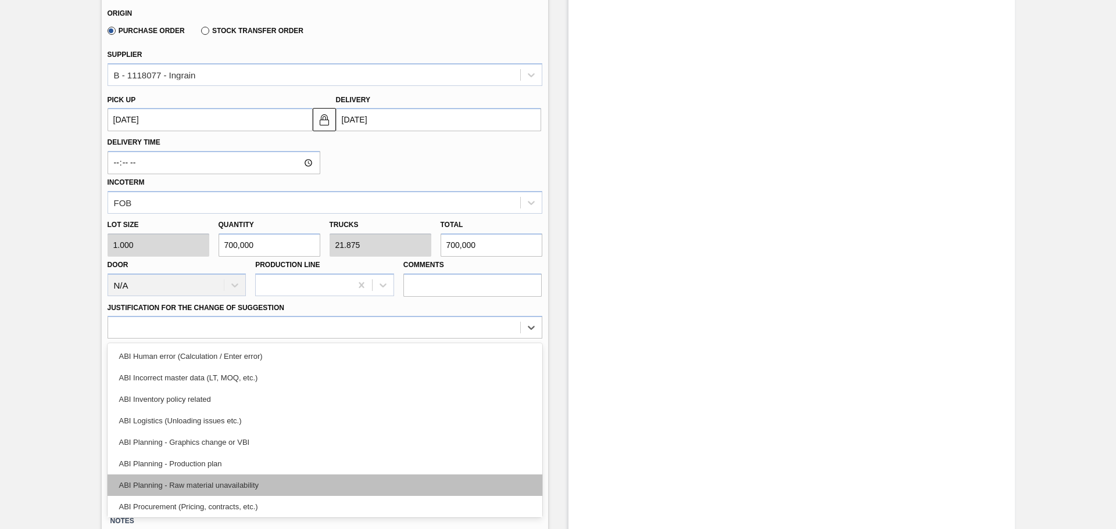
click at [205, 488] on div "ABI Planning - Raw material unavailability" at bounding box center [324, 485] width 435 height 21
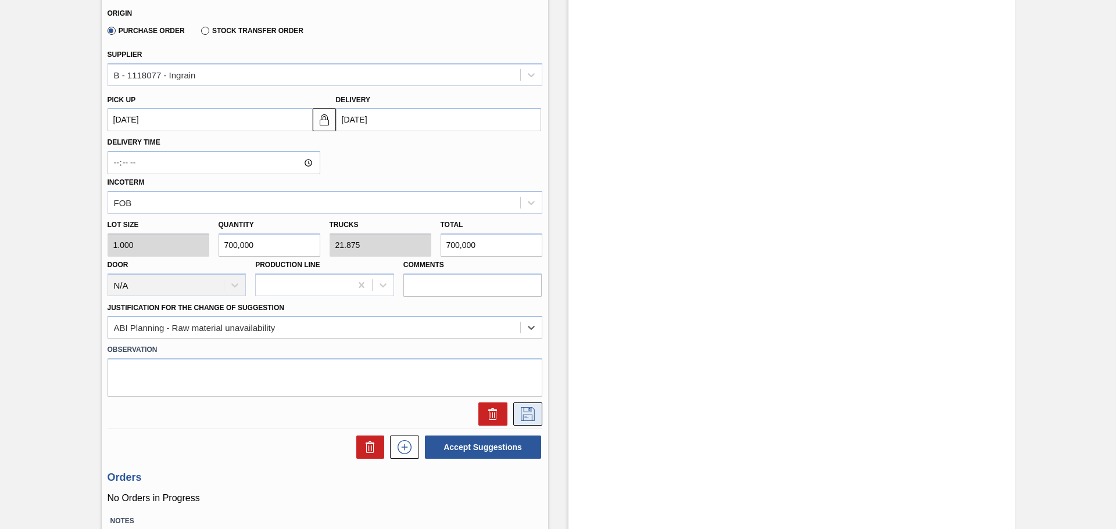
click at [524, 415] on icon at bounding box center [527, 414] width 19 height 14
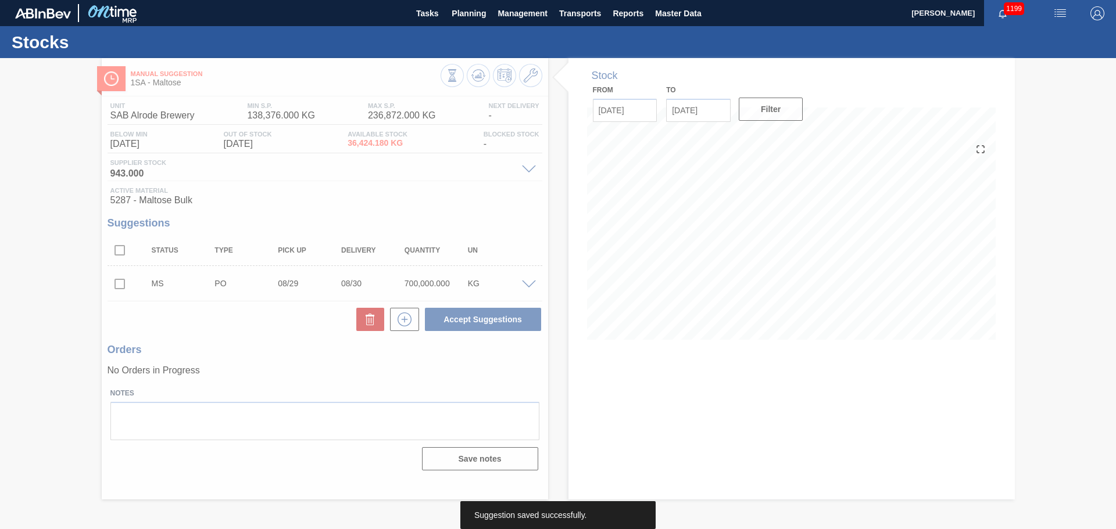
scroll to position [0, 0]
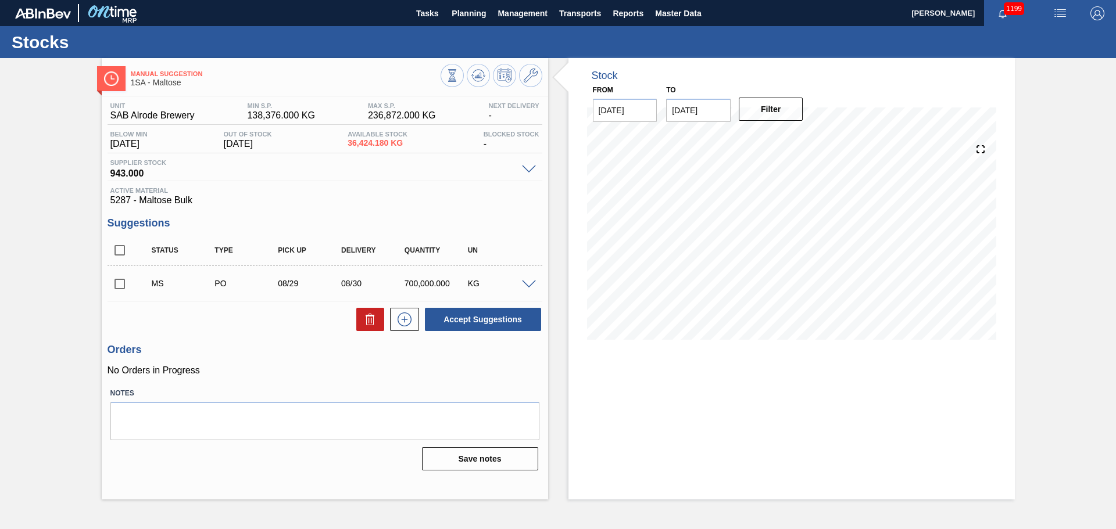
click at [117, 284] on input "checkbox" at bounding box center [119, 284] width 24 height 24
checkbox input "true"
click at [472, 324] on button "Accept Suggestions" at bounding box center [483, 319] width 116 height 23
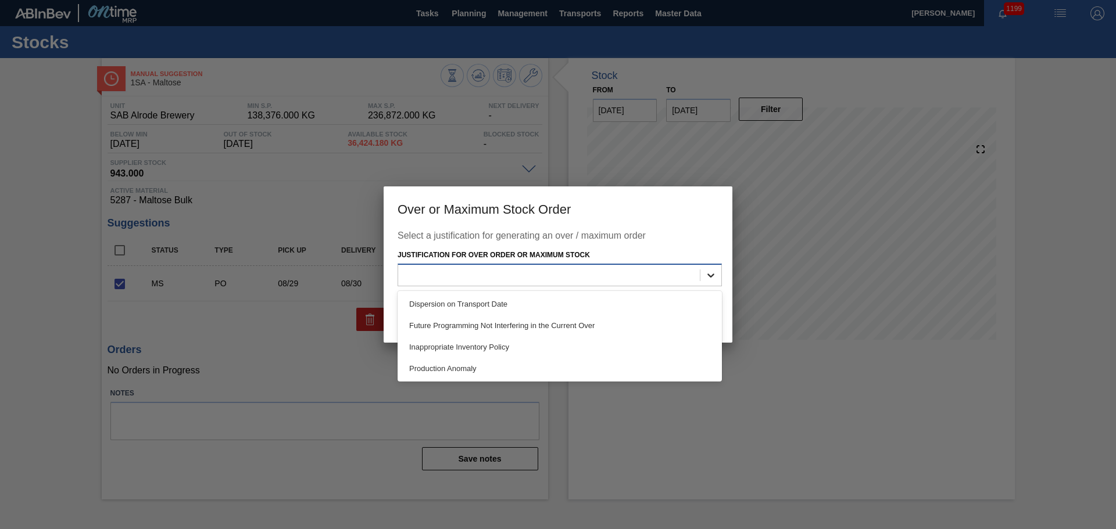
click at [717, 277] on div at bounding box center [710, 275] width 21 height 21
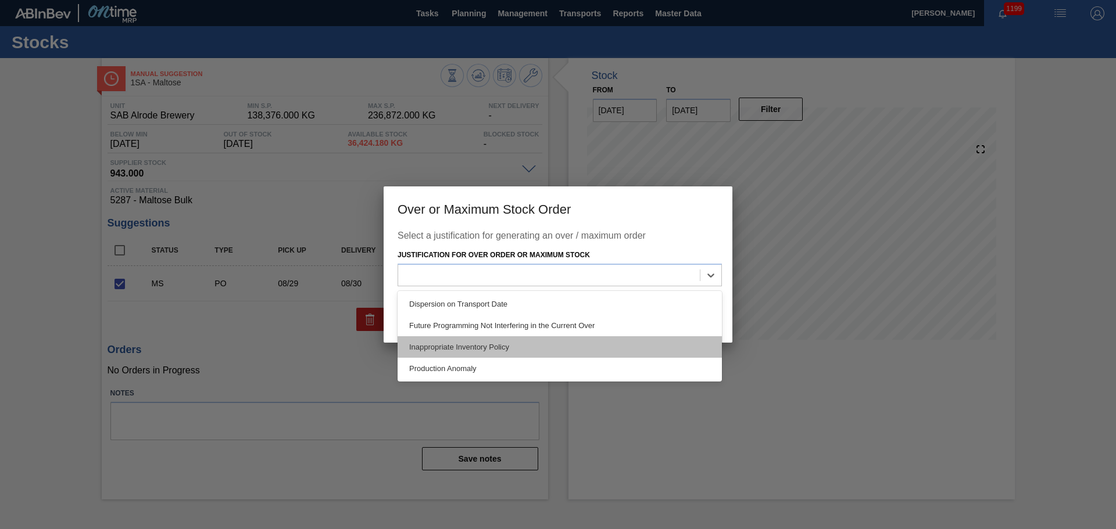
click at [476, 347] on div "Inappropriate Inventory Policy" at bounding box center [559, 346] width 324 height 21
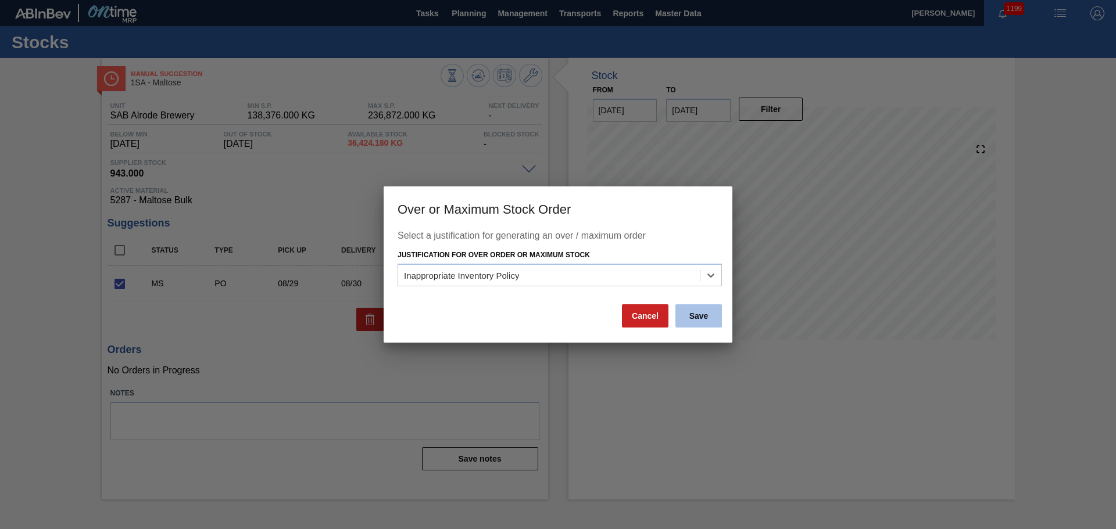
click at [701, 322] on button "Save" at bounding box center [698, 315] width 46 height 23
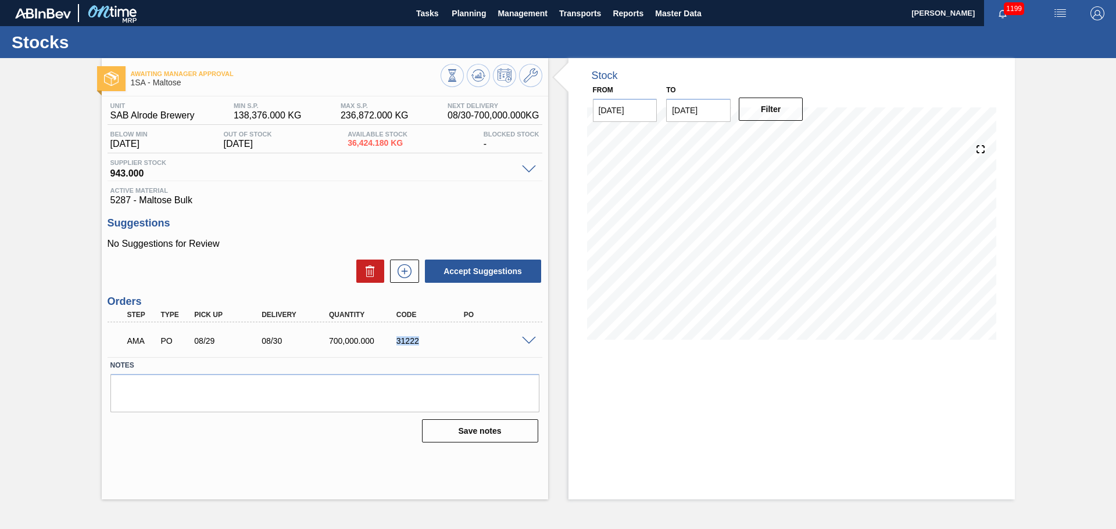
drag, startPoint x: 397, startPoint y: 342, endPoint x: 420, endPoint y: 340, distance: 22.7
click at [420, 340] on div "31222" at bounding box center [431, 340] width 76 height 9
copy div "31222"
click at [531, 341] on span at bounding box center [529, 341] width 14 height 9
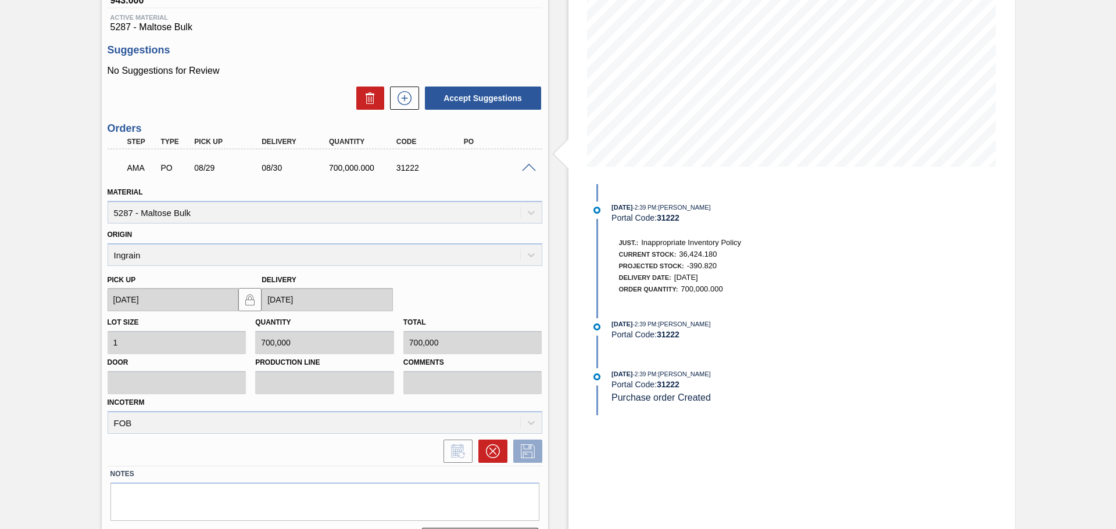
scroll to position [147, 0]
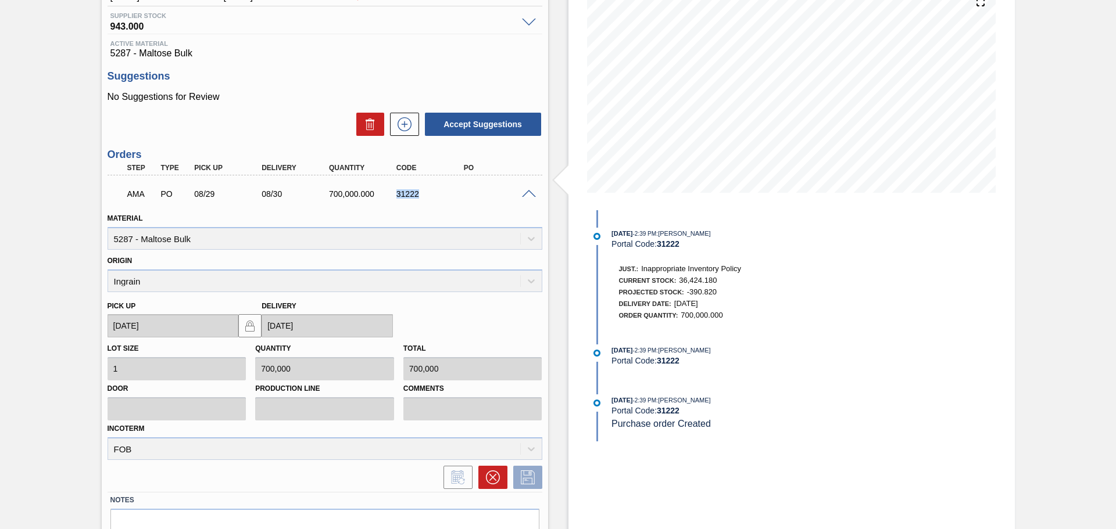
drag, startPoint x: 396, startPoint y: 193, endPoint x: 418, endPoint y: 195, distance: 22.1
click at [418, 195] on div "31222" at bounding box center [431, 193] width 76 height 9
copy div "31222"
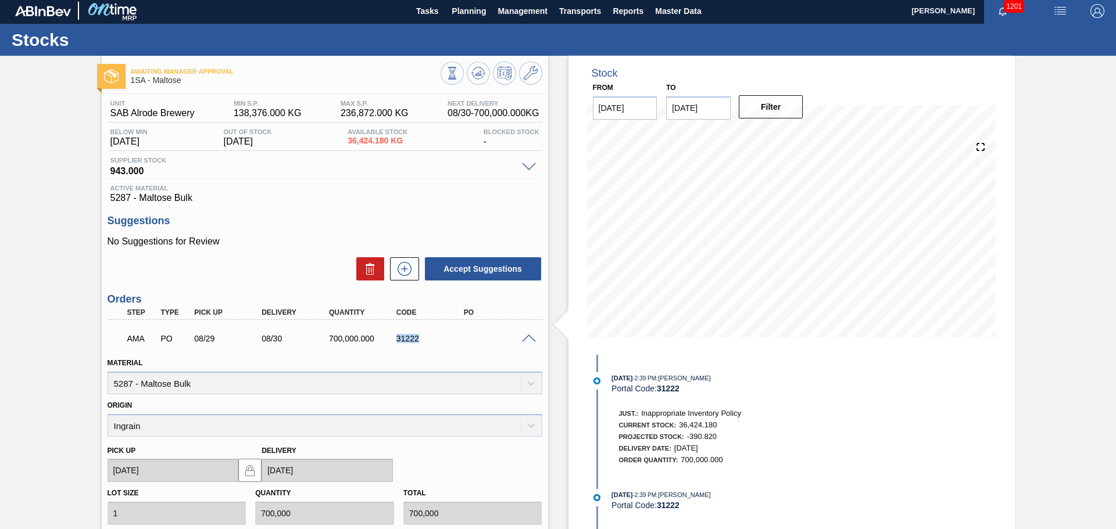
scroll to position [0, 0]
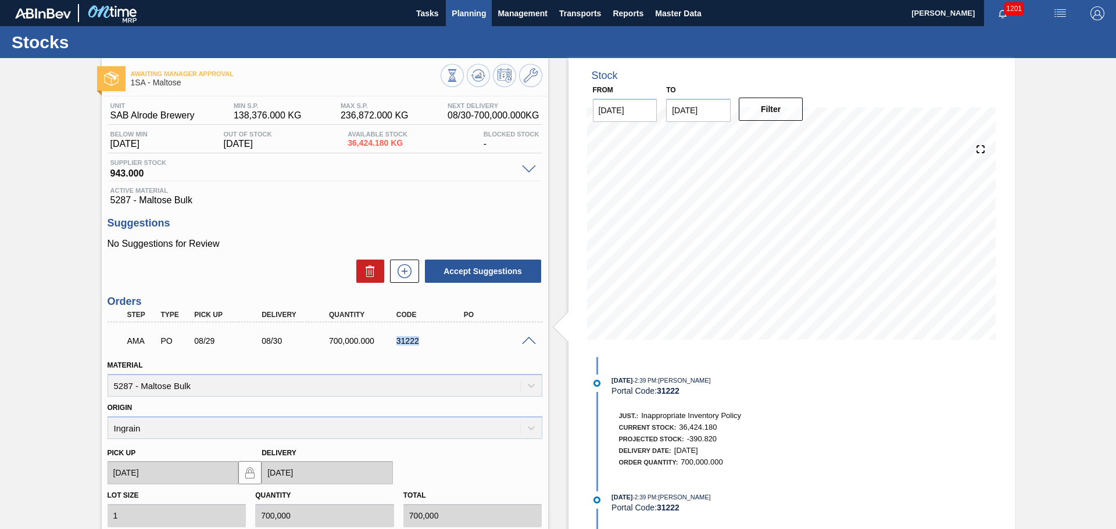
click at [461, 10] on span "Planning" at bounding box center [468, 13] width 34 height 14
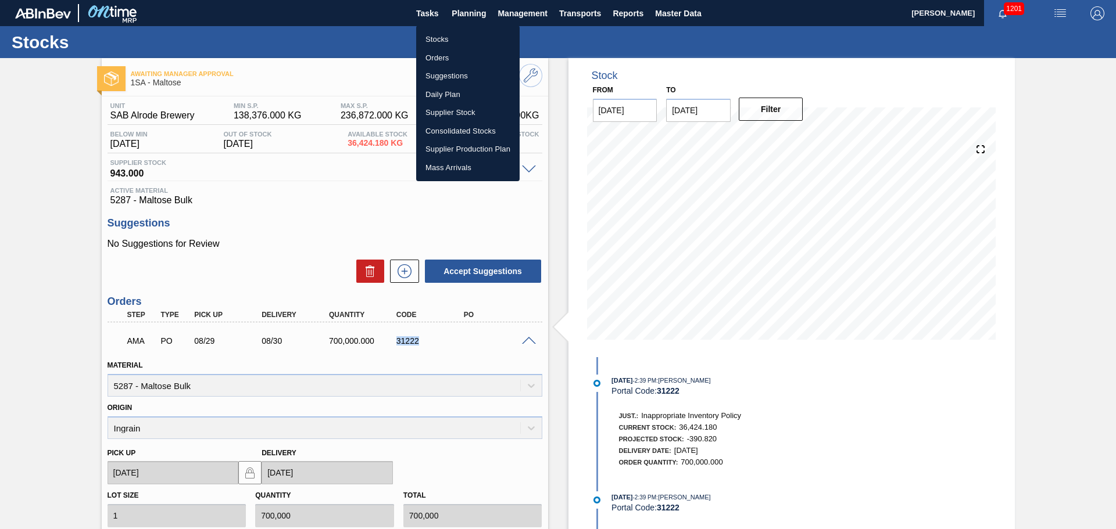
click at [445, 55] on li "Orders" at bounding box center [467, 58] width 103 height 19
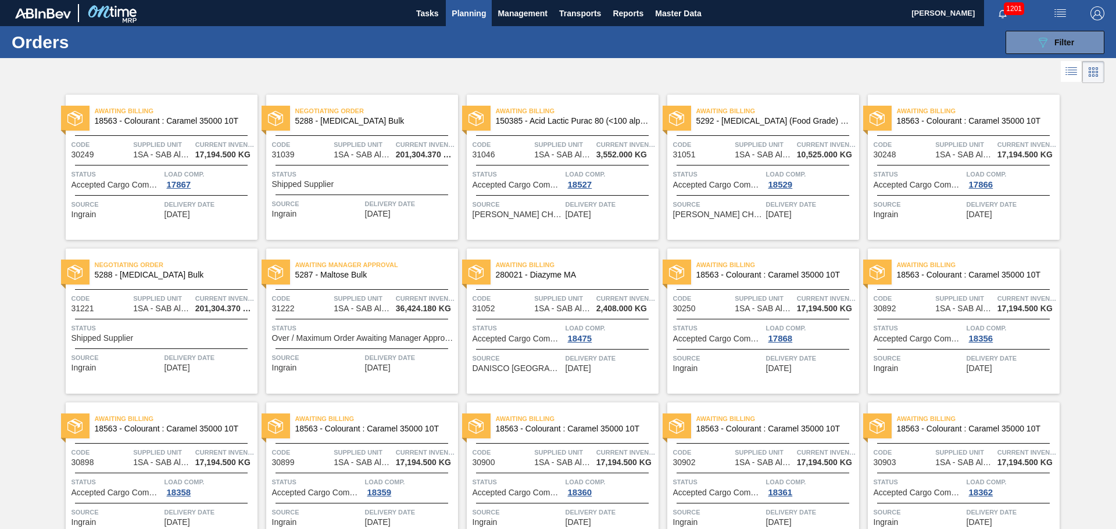
click at [356, 180] on div "Status Shipped Supplier" at bounding box center [363, 179] width 183 height 20
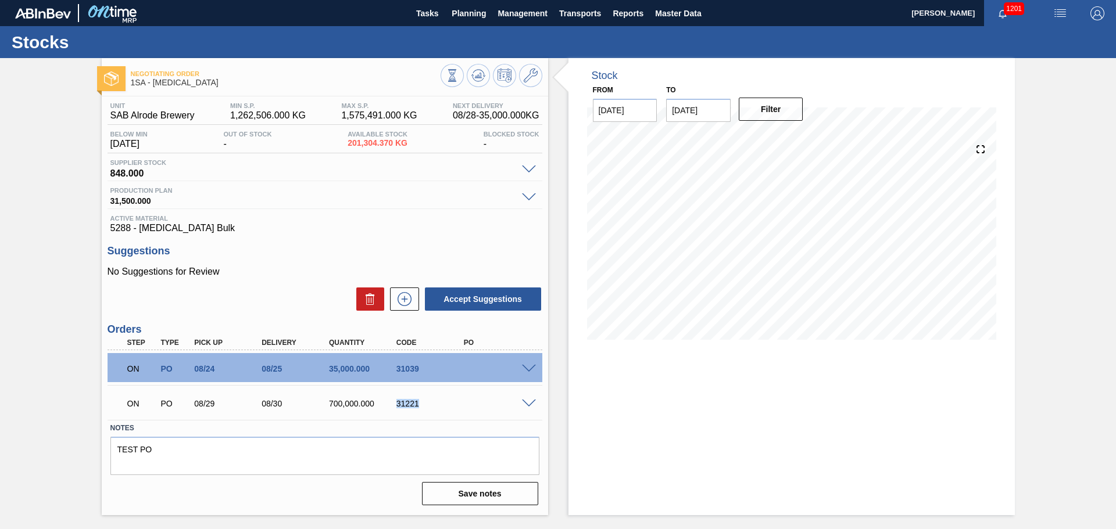
drag, startPoint x: 396, startPoint y: 403, endPoint x: 425, endPoint y: 403, distance: 28.5
click at [425, 403] on div "31221" at bounding box center [431, 403] width 76 height 9
copy div "31221"
